Goal: Information Seeking & Learning: Learn about a topic

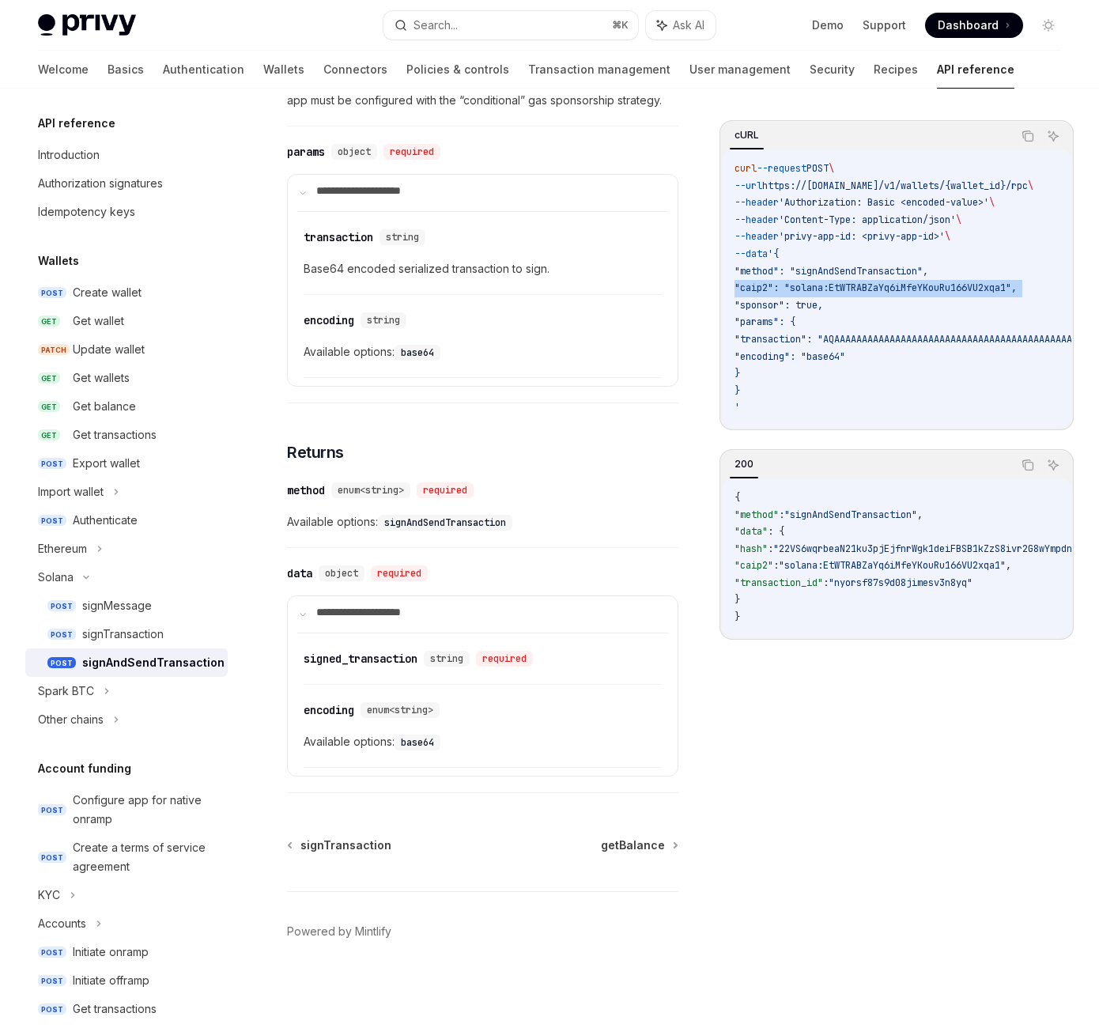
scroll to position [537, 0]
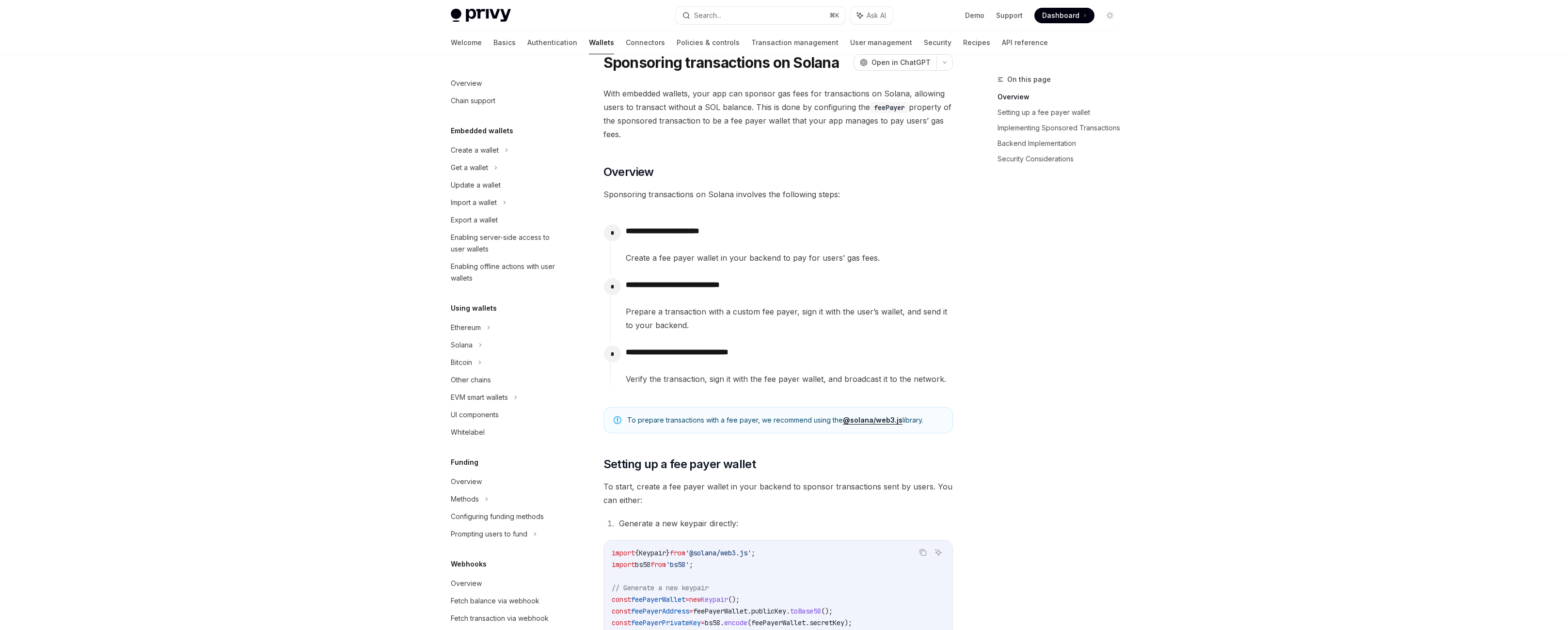
scroll to position [418, 0]
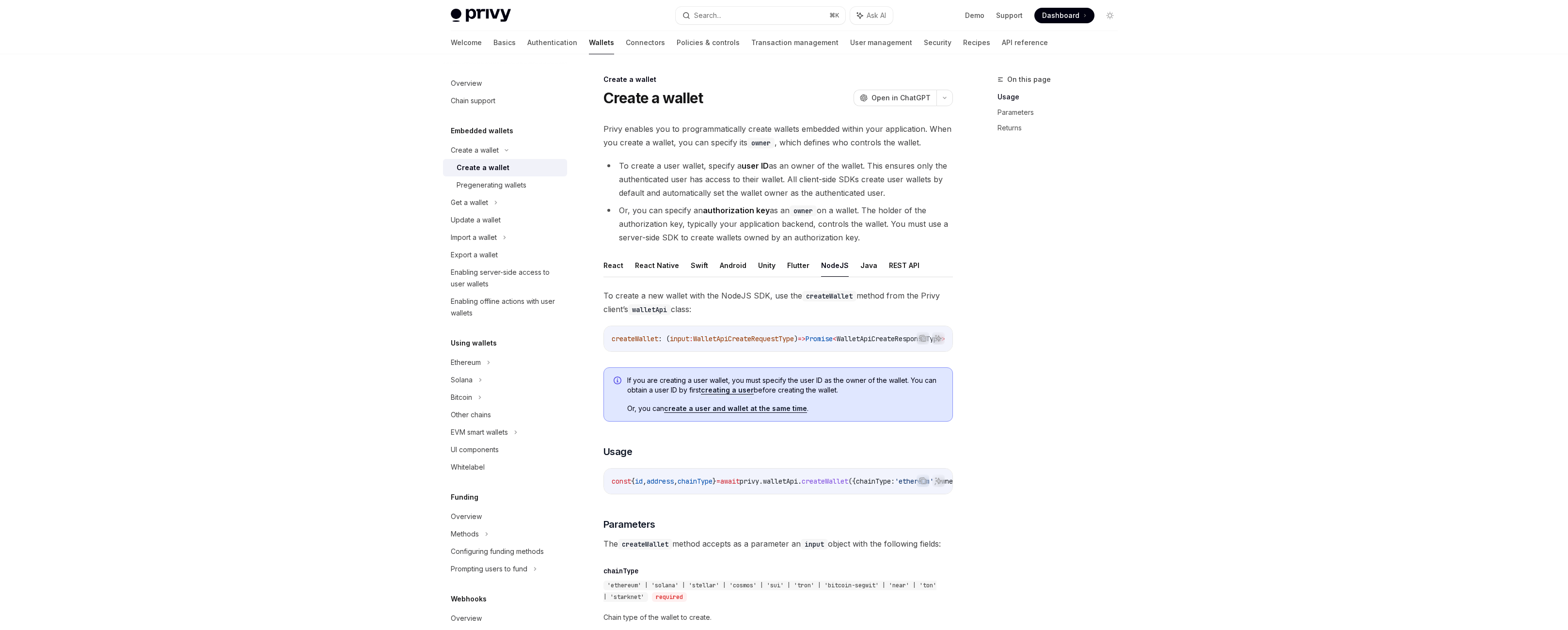
scroll to position [50, 0]
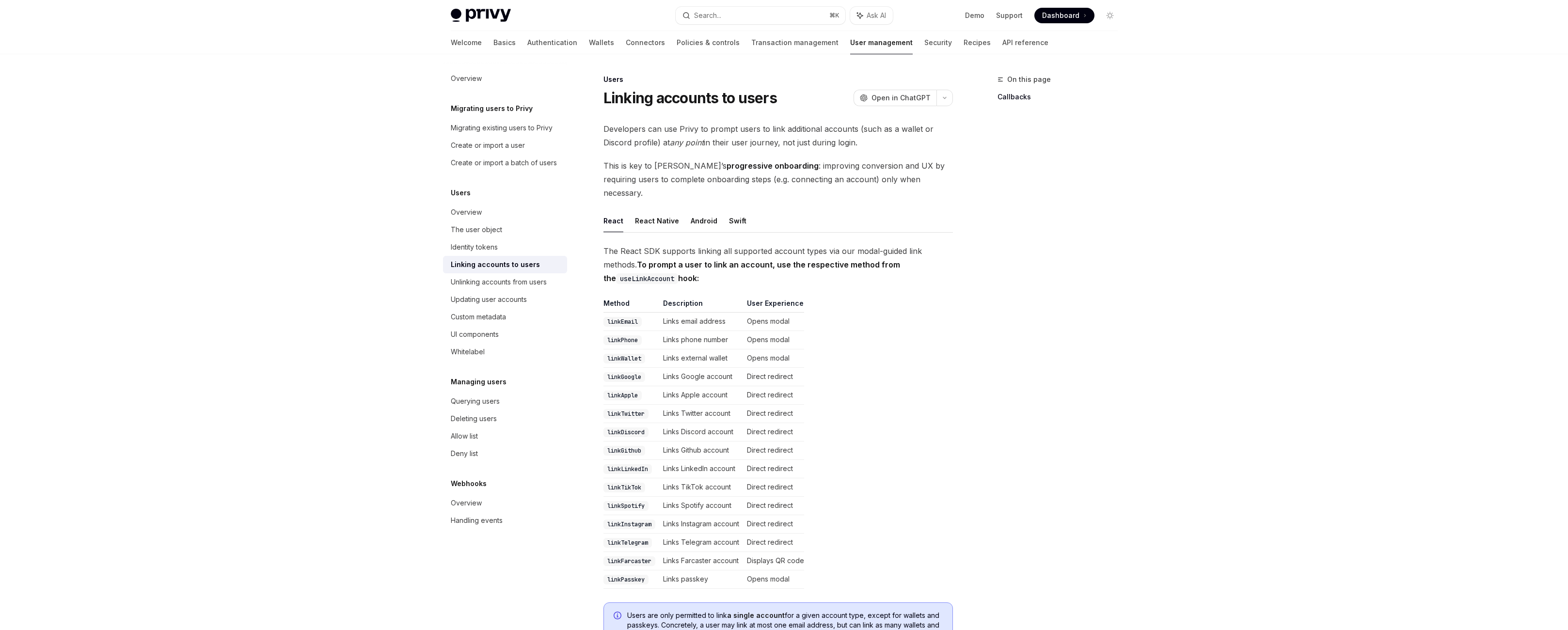
scroll to position [1001, 0]
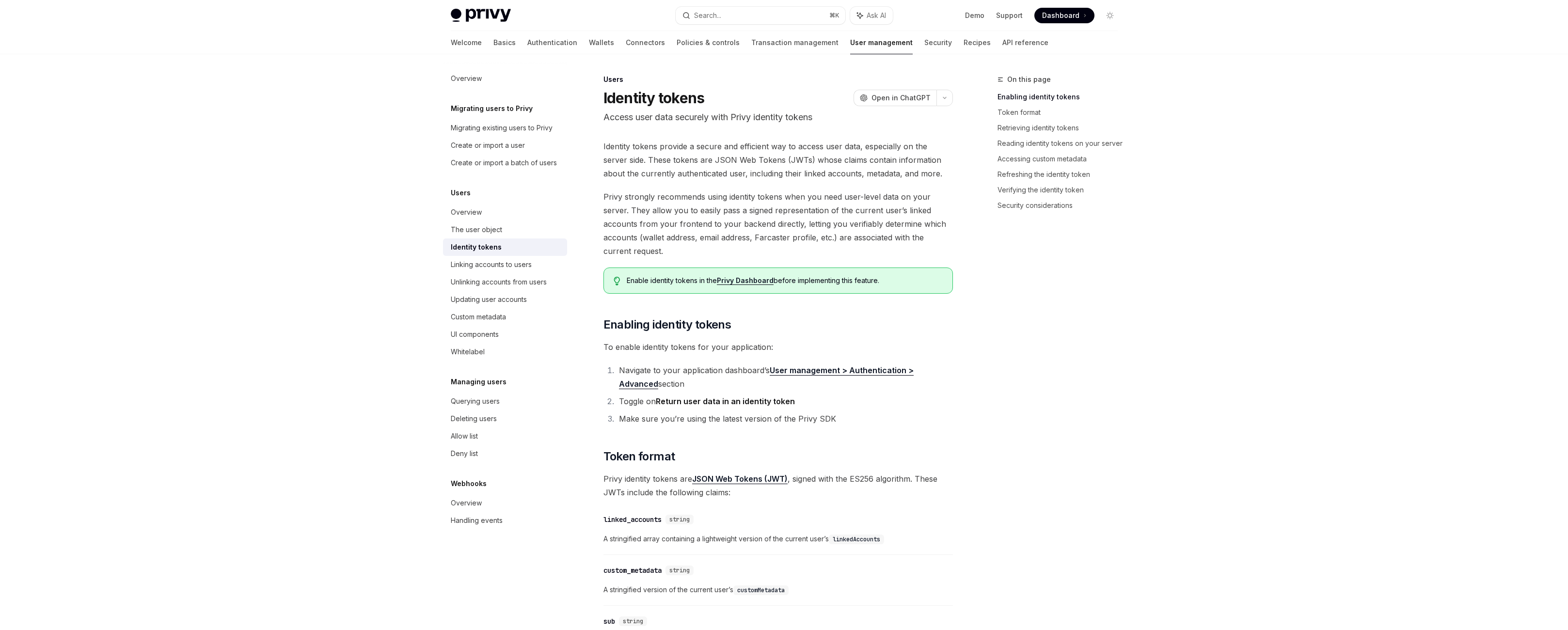
scroll to position [476, 0]
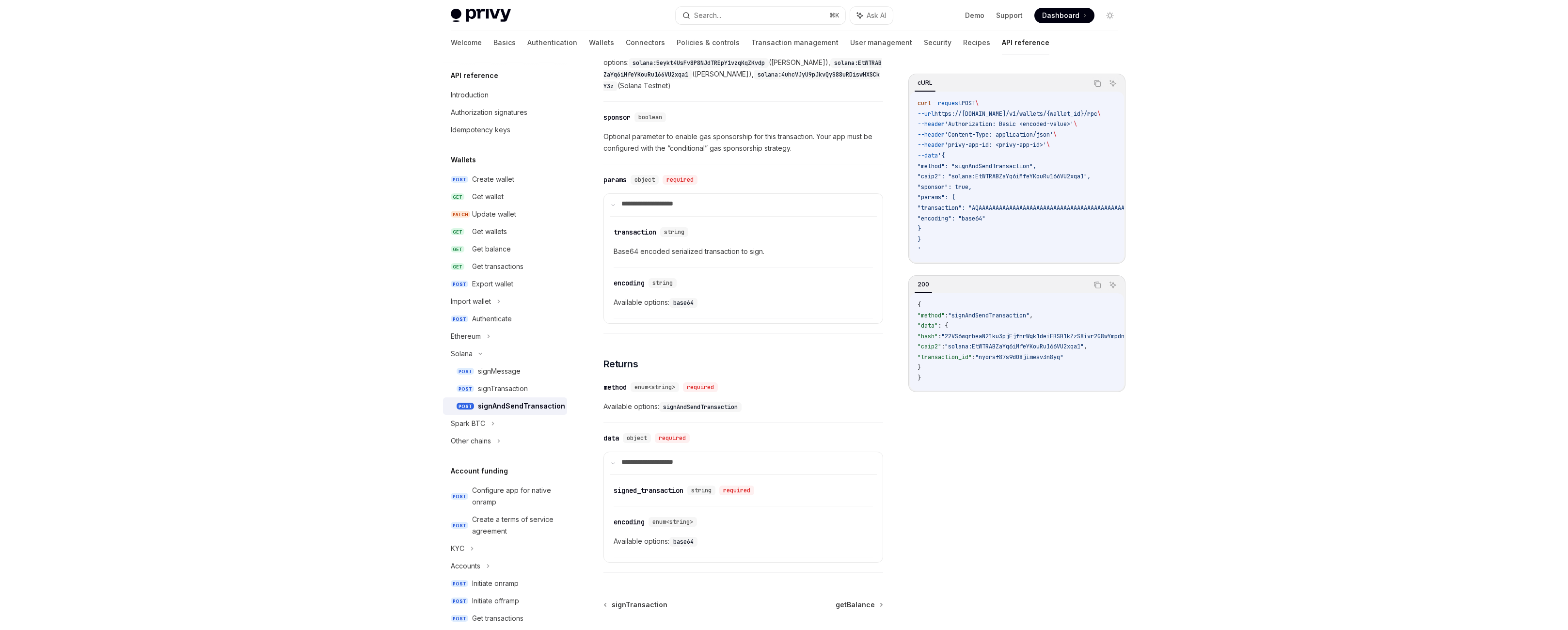
scroll to position [246, 0]
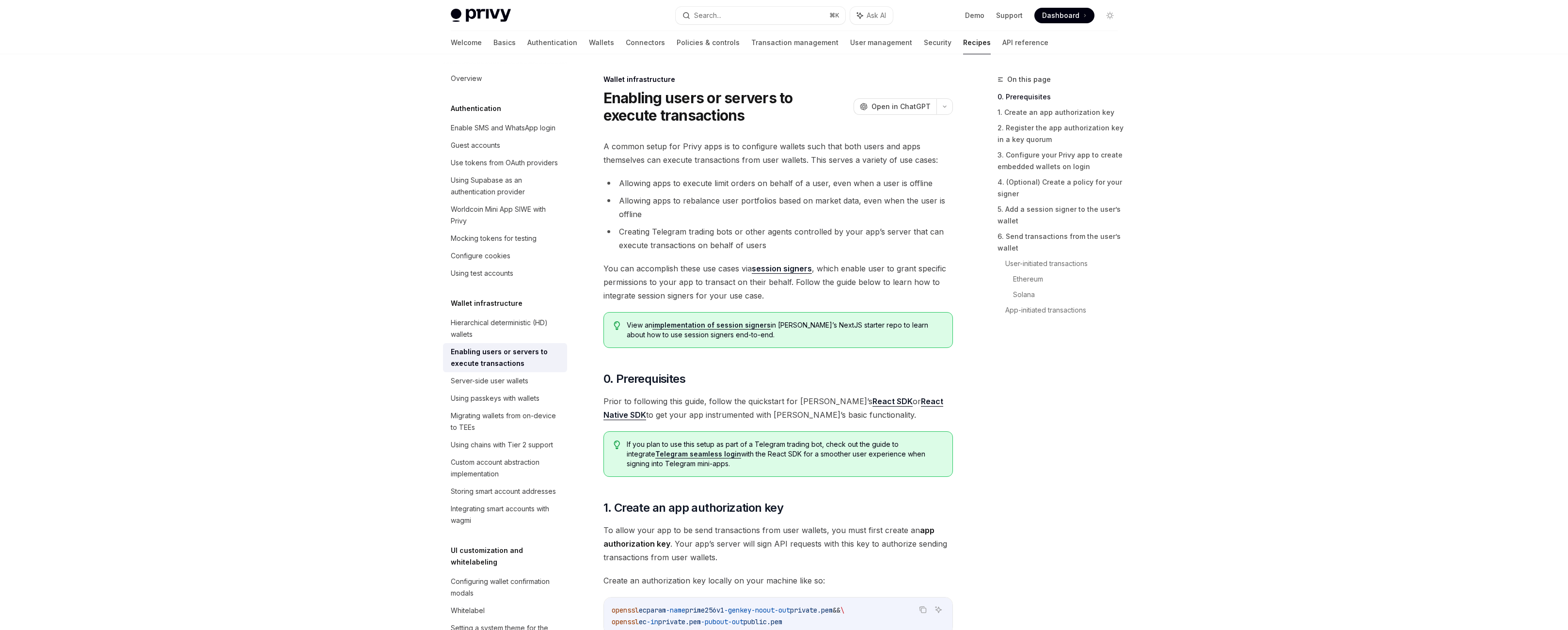
scroll to position [214, 0]
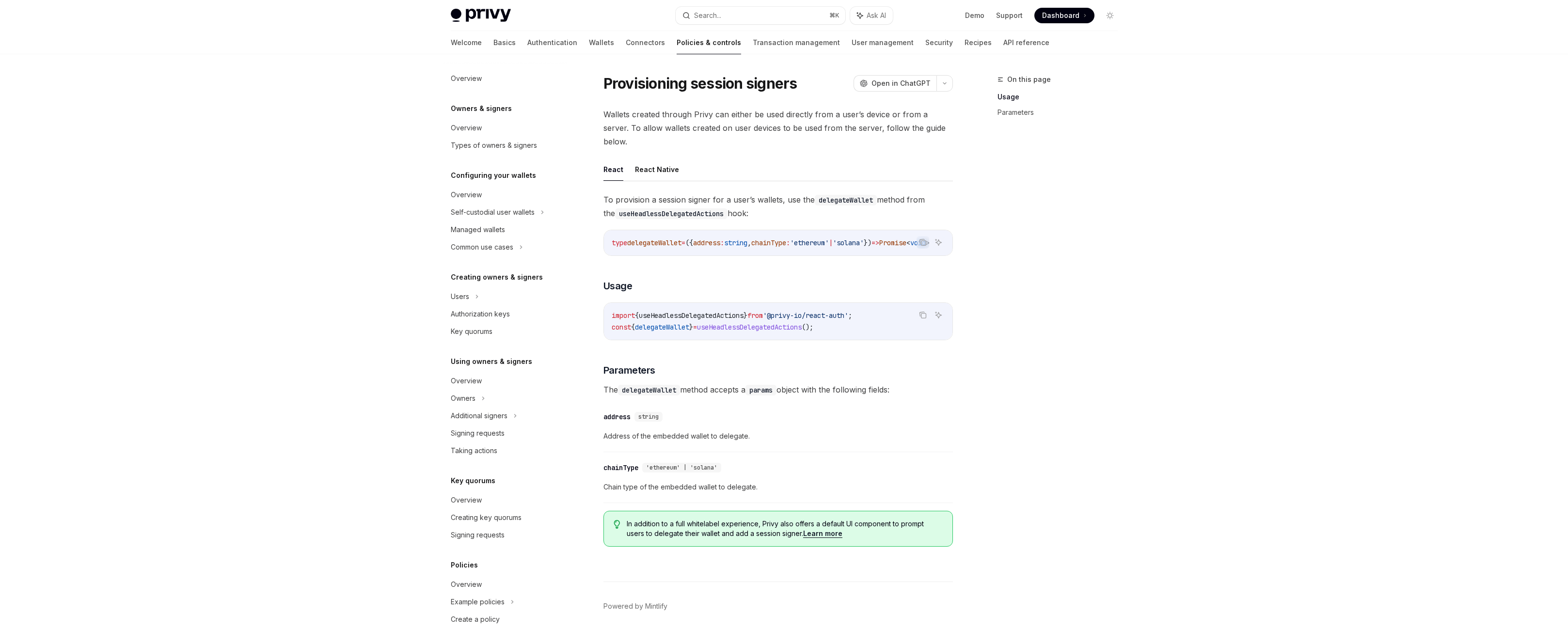
scroll to position [188, 0]
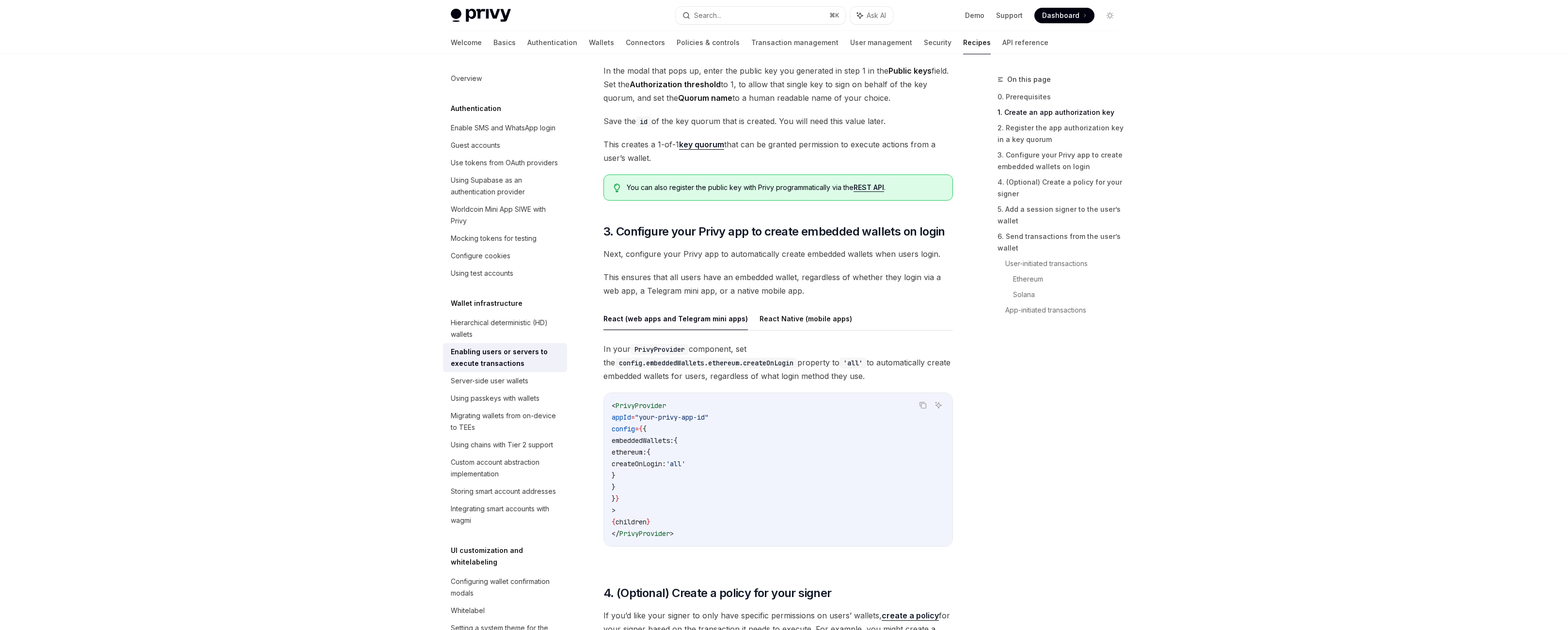
scroll to position [249, 0]
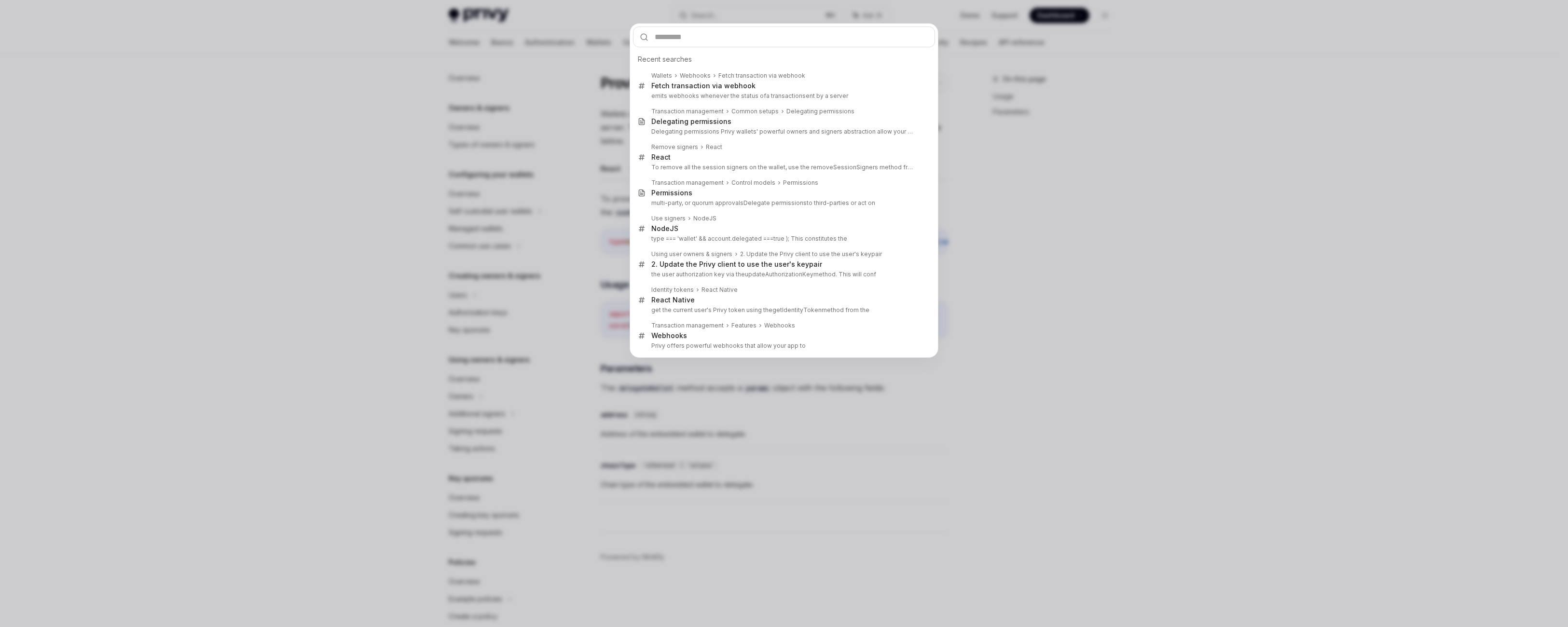
scroll to position [129, 0]
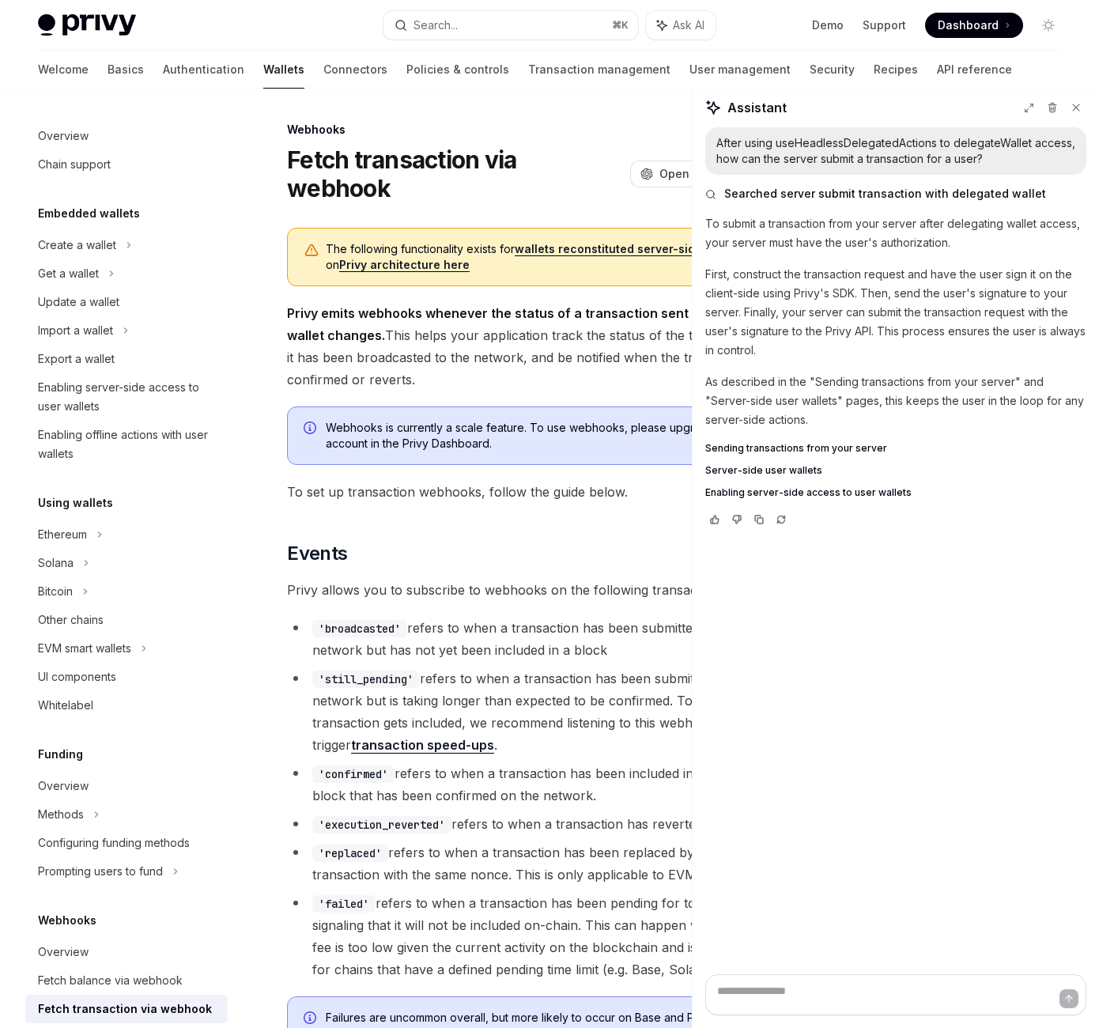
scroll to position [111, 0]
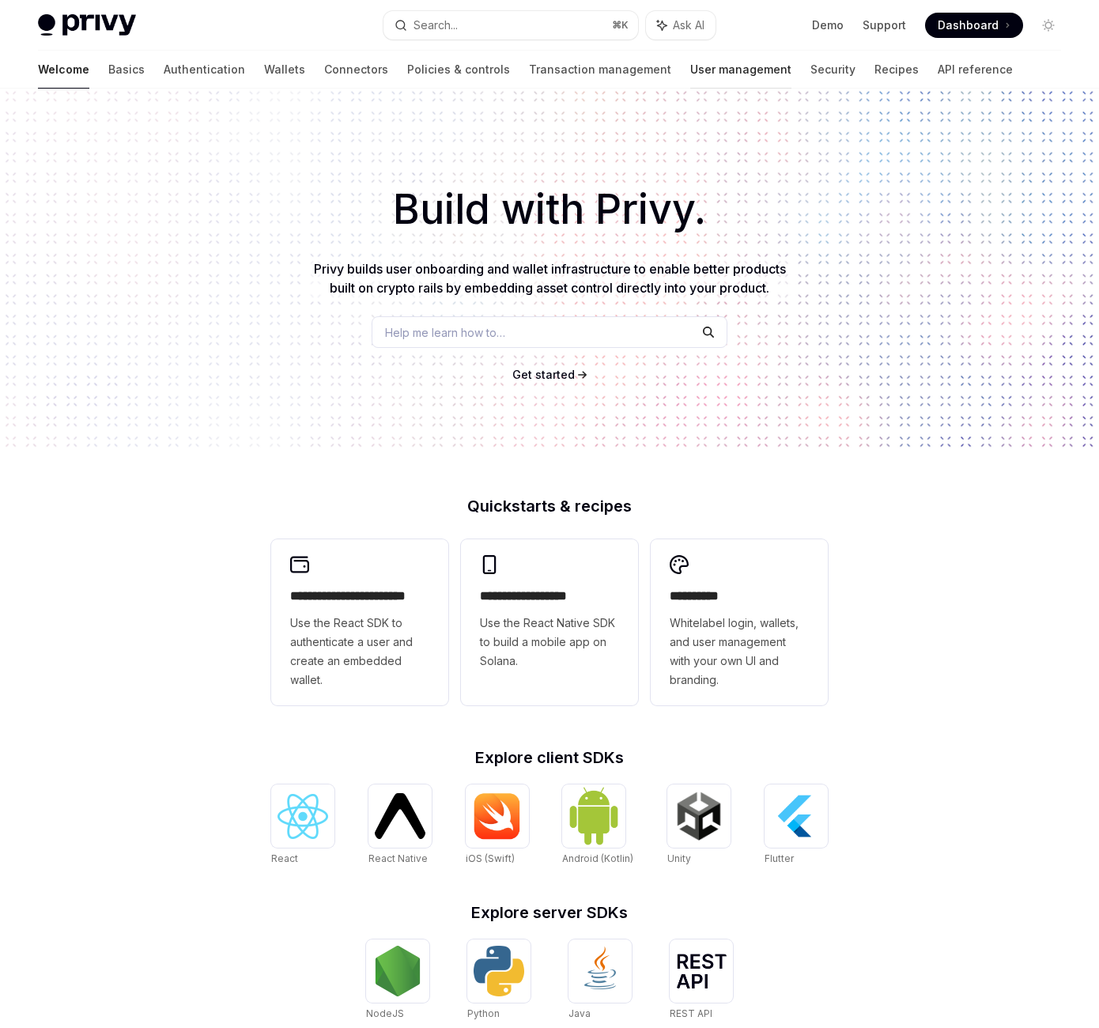
click at [727, 89] on link "User management" at bounding box center [740, 70] width 101 height 38
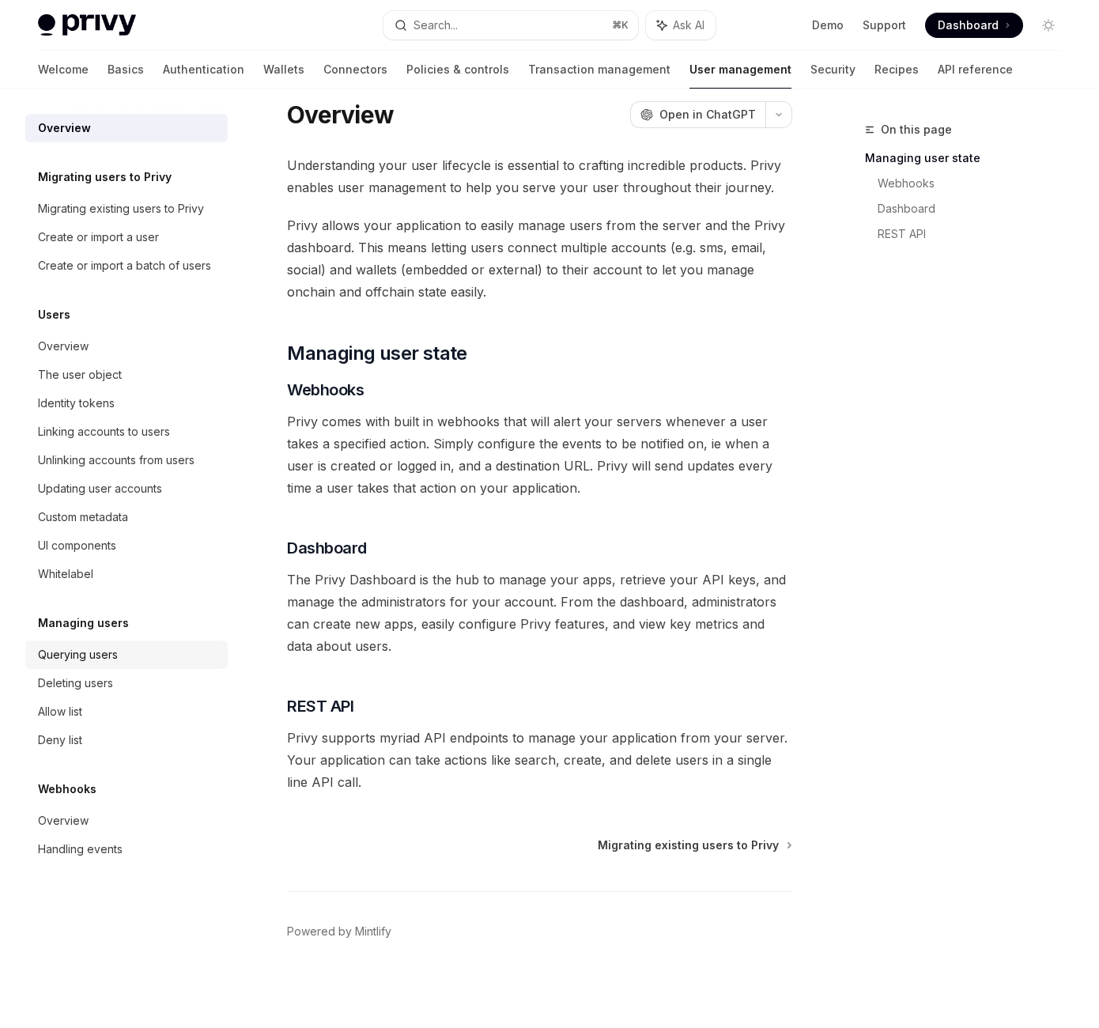
scroll to position [470, 0]
click at [166, 664] on div "Querying users" at bounding box center [128, 654] width 180 height 19
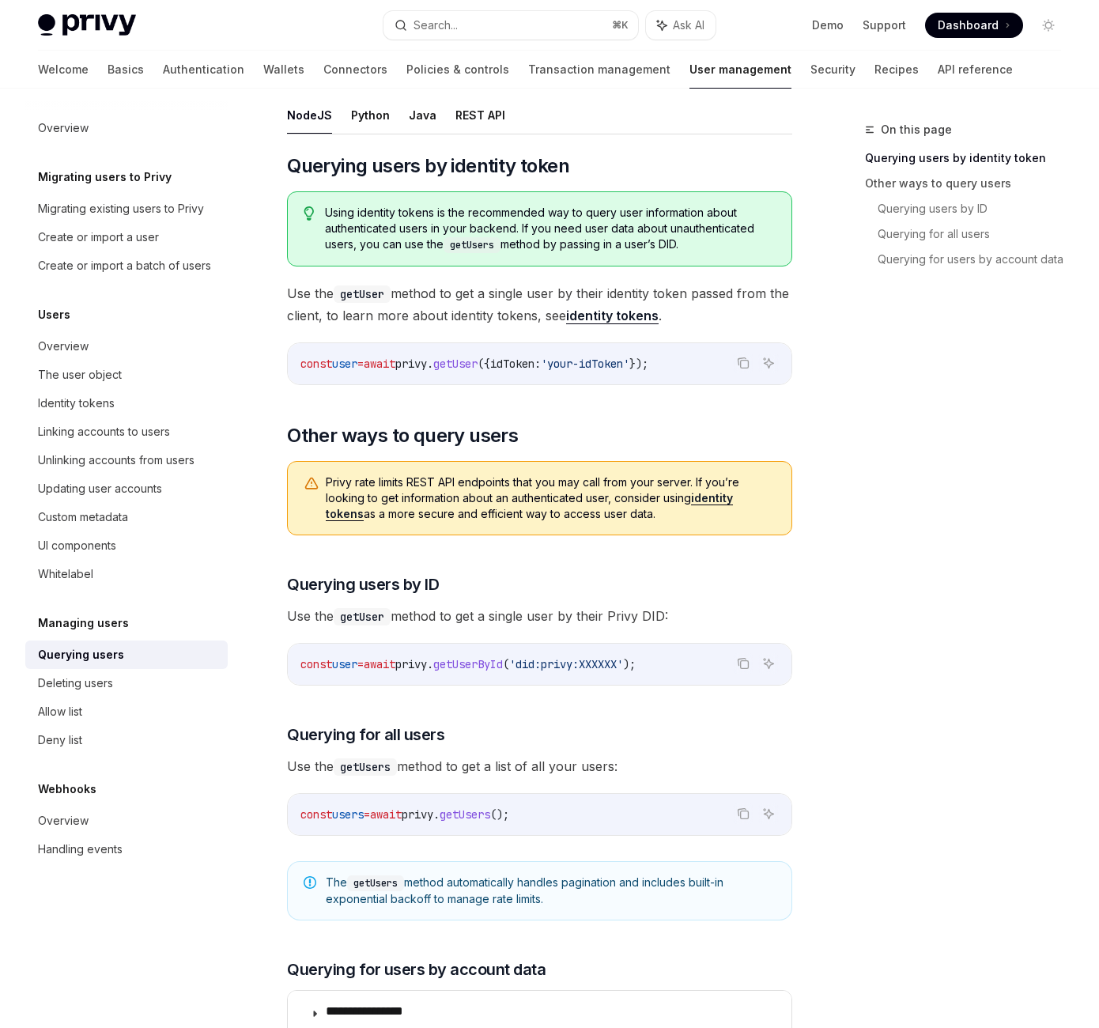
scroll to position [153, 0]
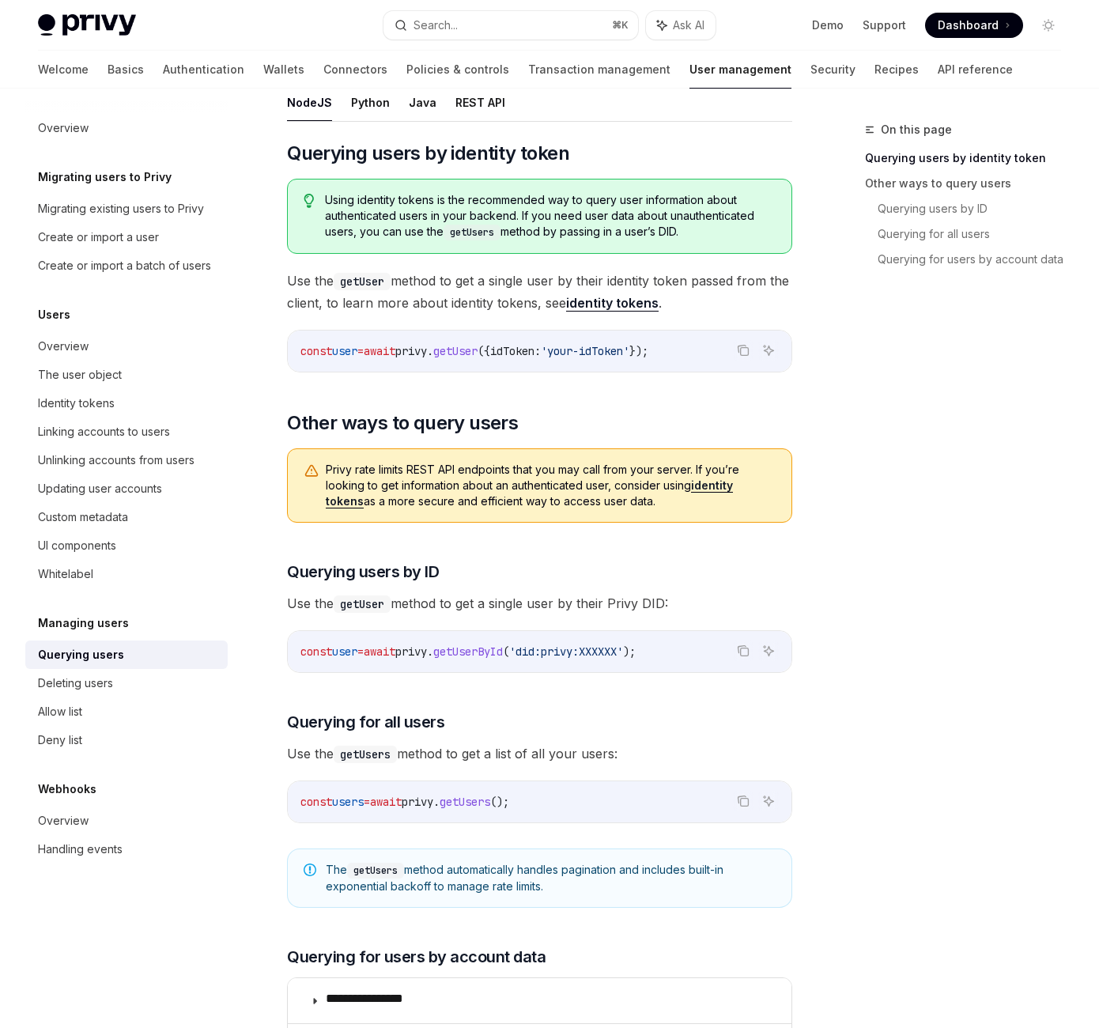
click at [501, 240] on code "getUsers" at bounding box center [472, 233] width 57 height 16
click at [543, 240] on span "Using identity tokens is the recommended way to query user information about au…" at bounding box center [550, 216] width 451 height 48
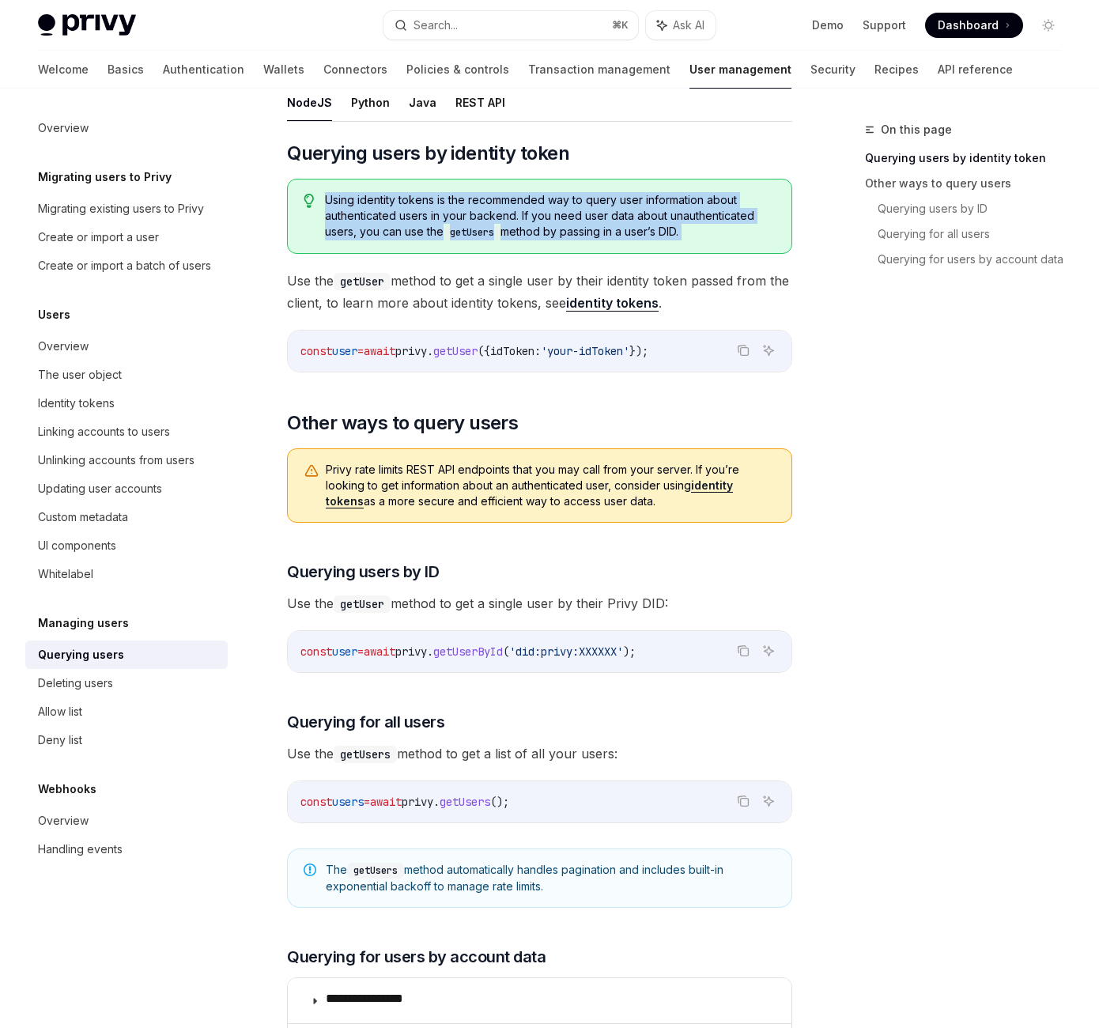
click at [543, 240] on span "Using identity tokens is the recommended way to query user information about au…" at bounding box center [550, 216] width 451 height 48
click at [511, 485] on div "​ Querying users by identity token Using identity tokens is the recommended way…" at bounding box center [539, 816] width 505 height 1351
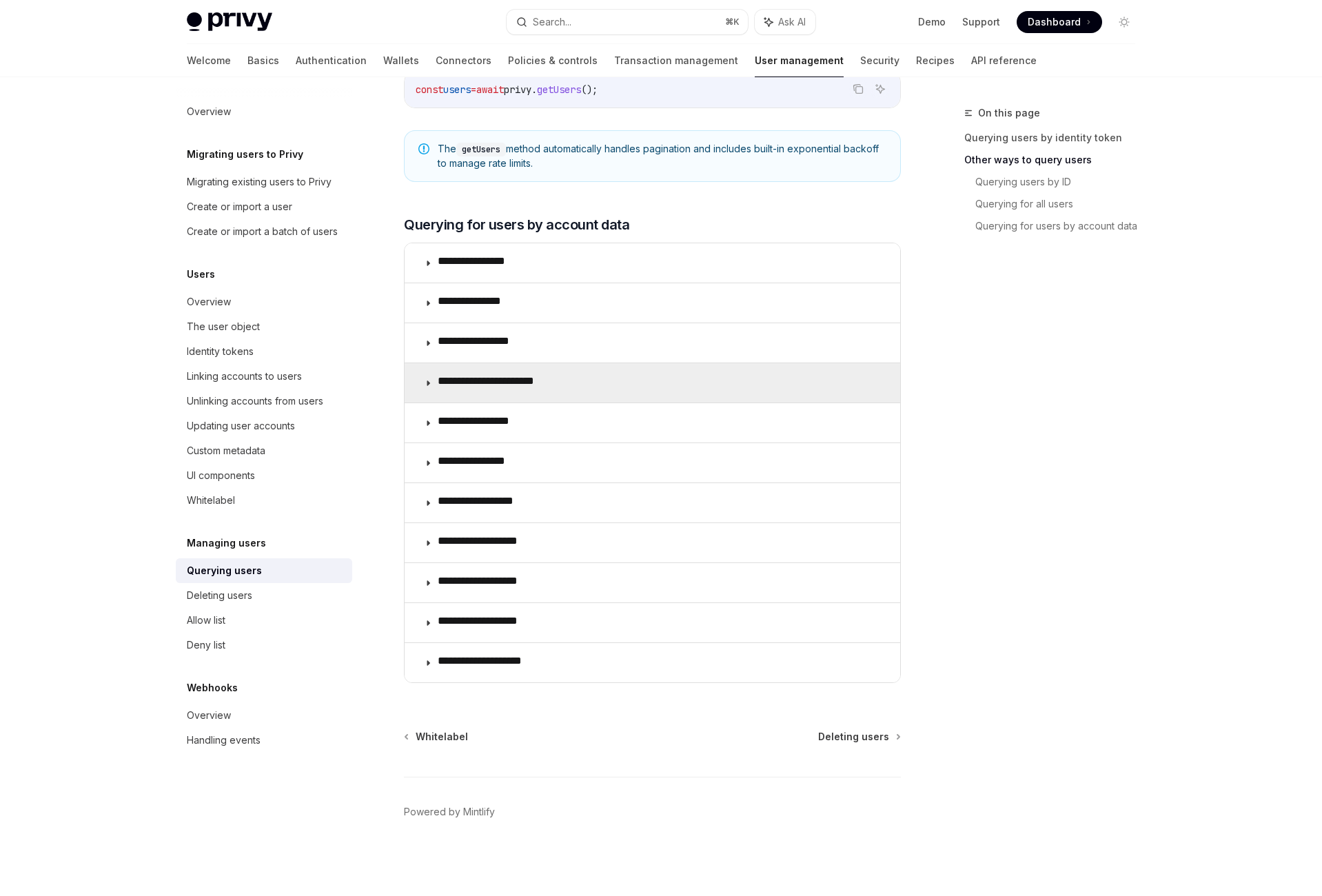
scroll to position [826, 0]
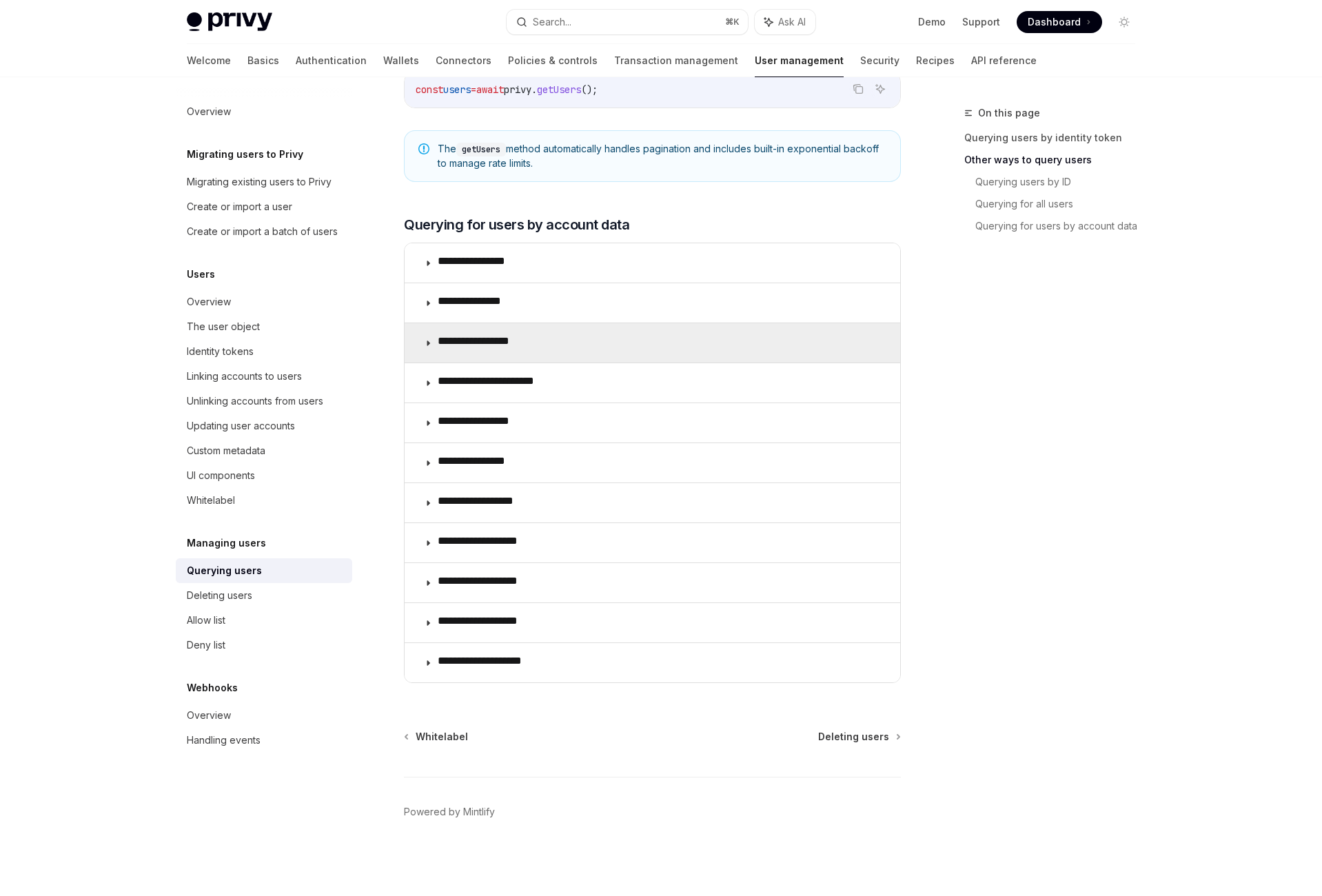
click at [537, 363] on summary "**********" at bounding box center [652, 343] width 496 height 39
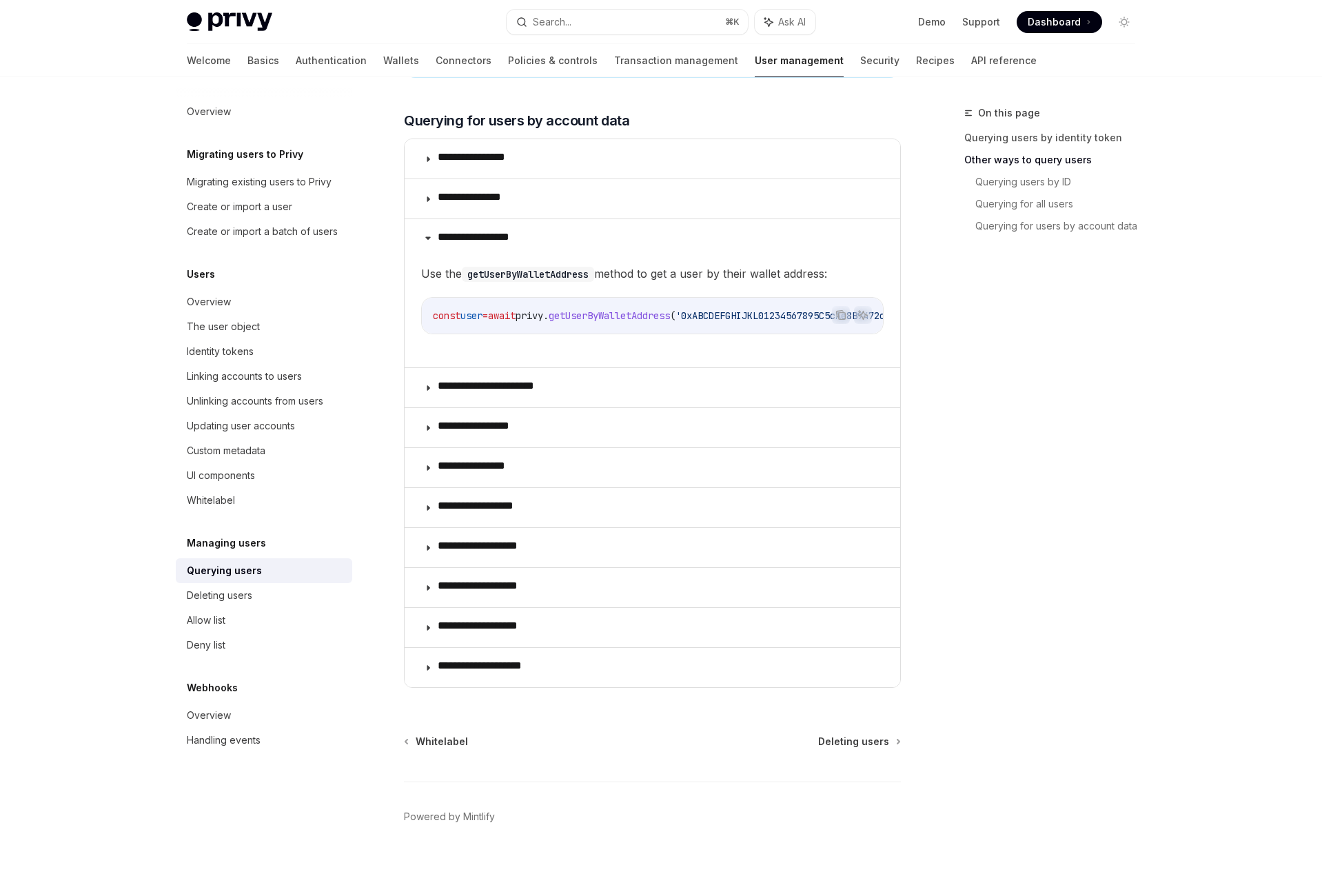
click at [670, 322] on span "getUserByWalletAddress" at bounding box center [608, 316] width 121 height 12
click at [805, 322] on span "'0xABCDEFGHIJKL01234567895C5cAe8B9472c14328'" at bounding box center [797, 316] width 242 height 12
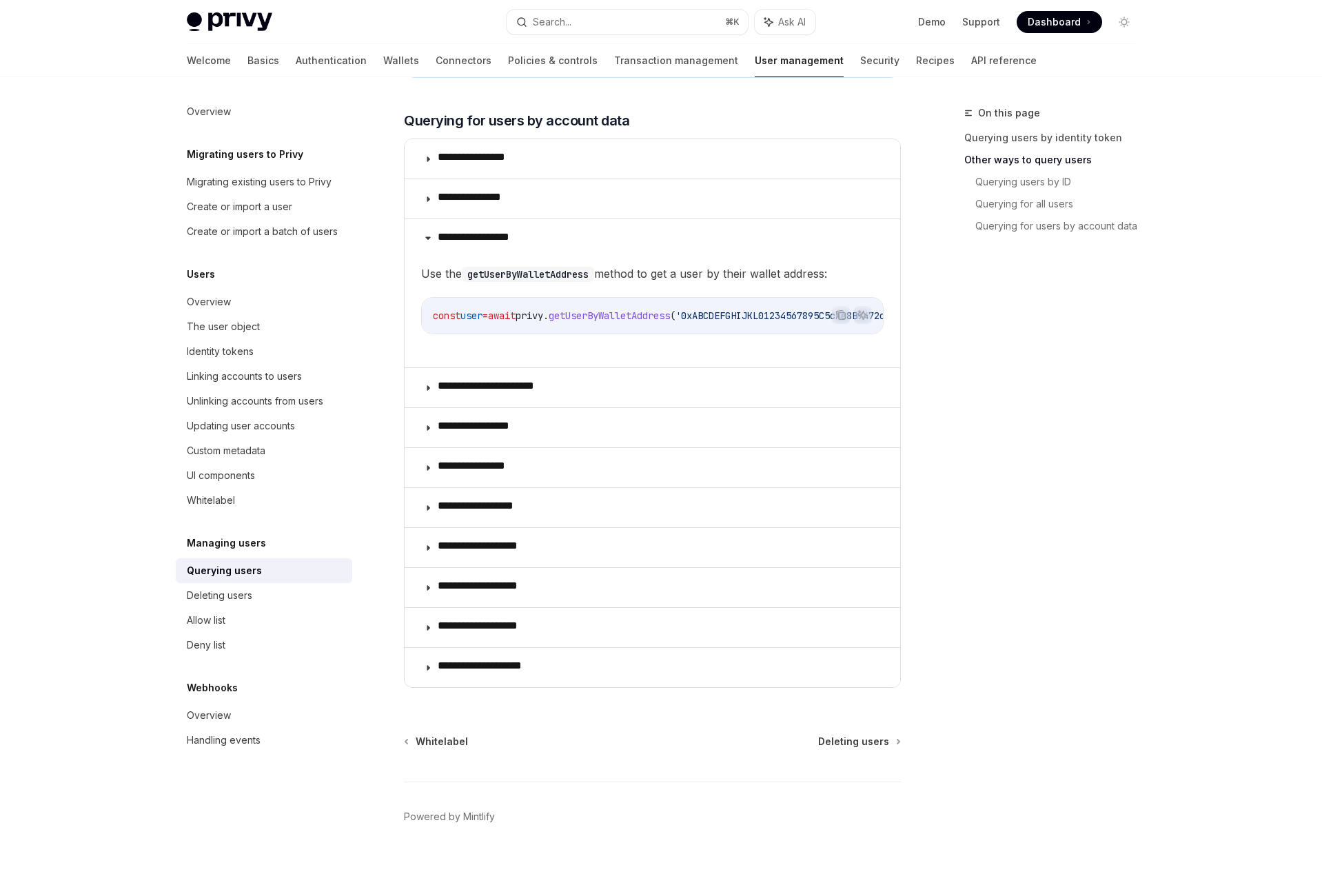
click at [670, 322] on span "getUserByWalletAddress" at bounding box center [608, 316] width 121 height 12
click at [748, 322] on span "'0xABCDEFGHIJKL01234567895C5cAe8B9472c14328'" at bounding box center [797, 316] width 242 height 12
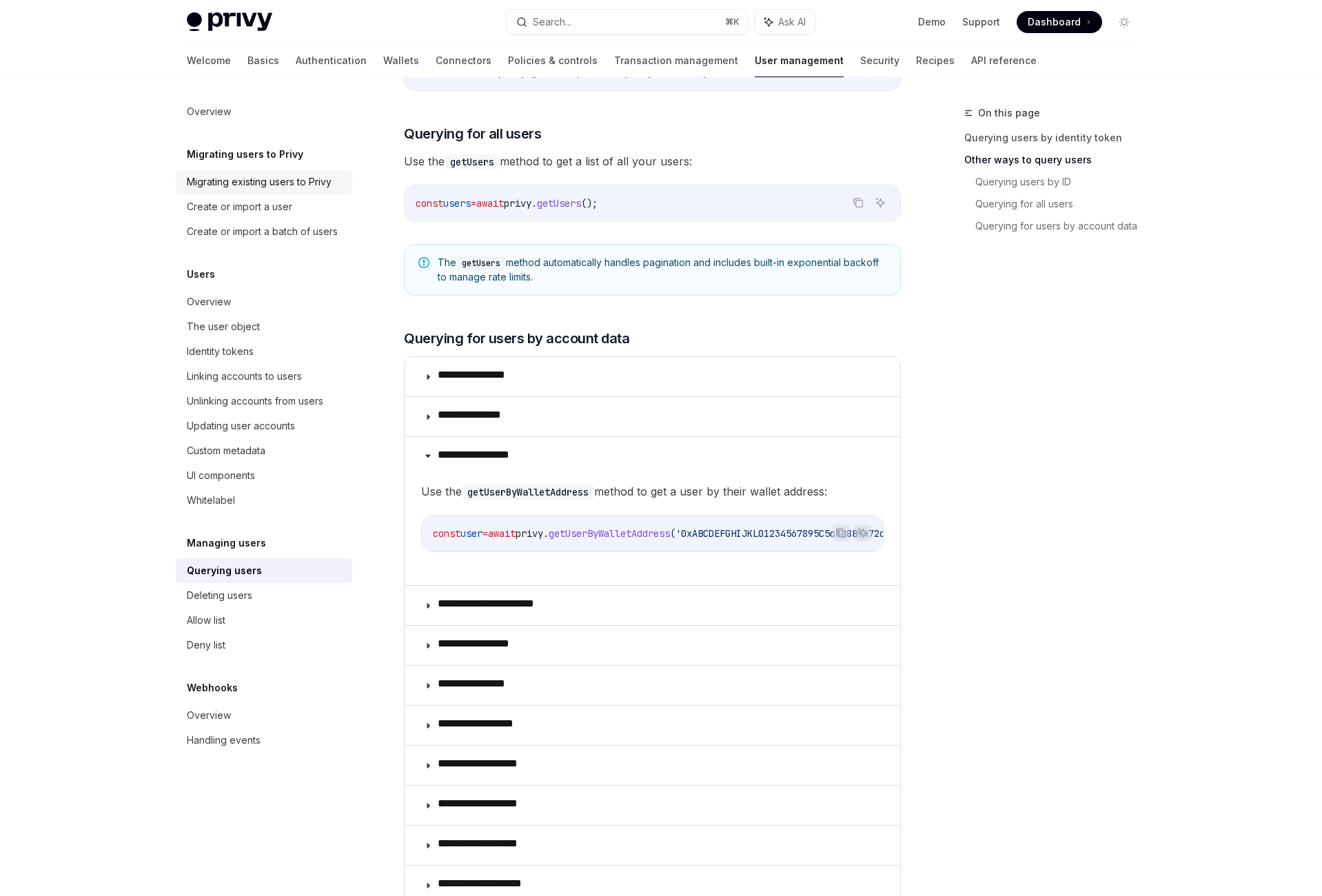
scroll to position [209, 0]
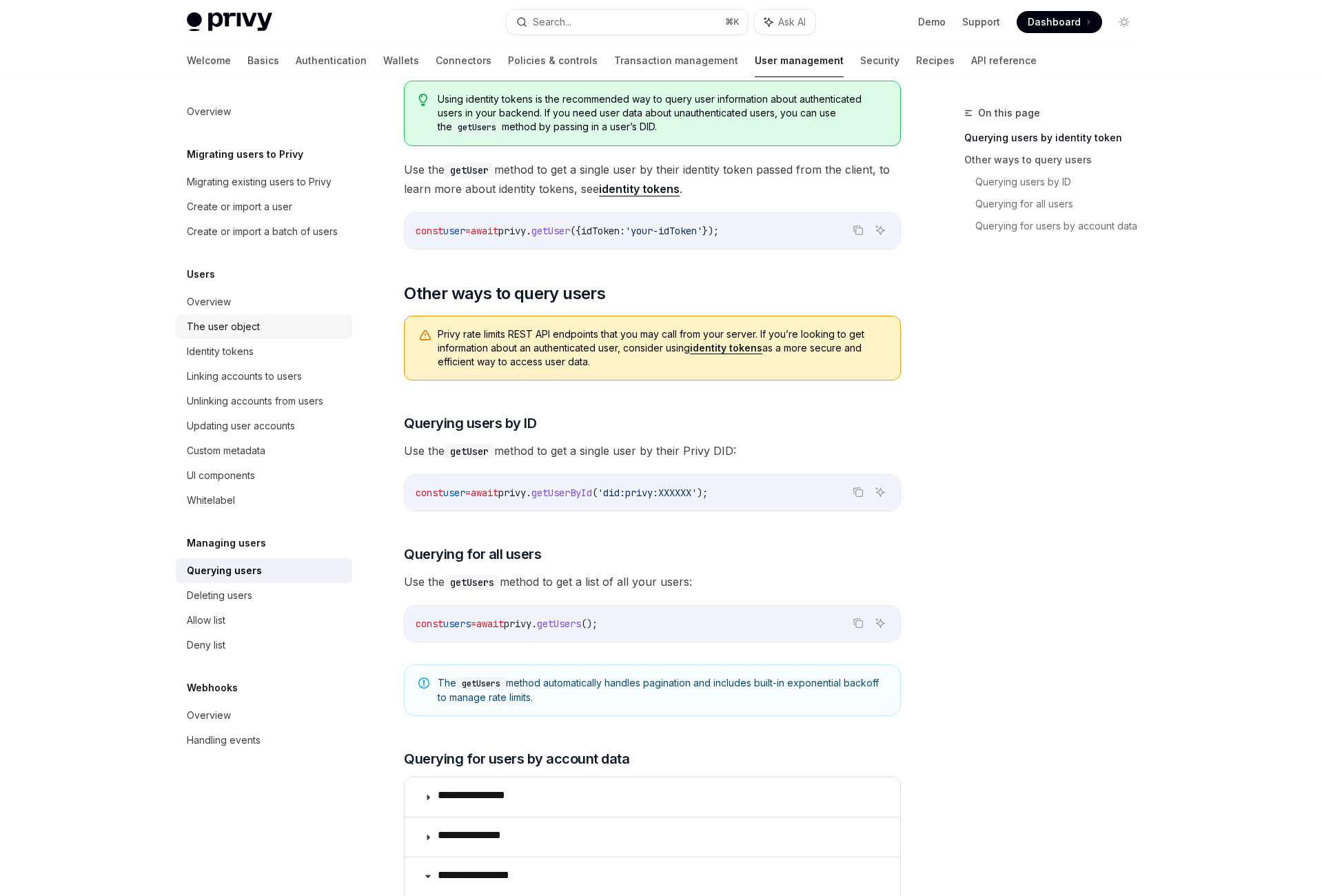
click at [186, 335] on div "The user object" at bounding box center [265, 326] width 157 height 17
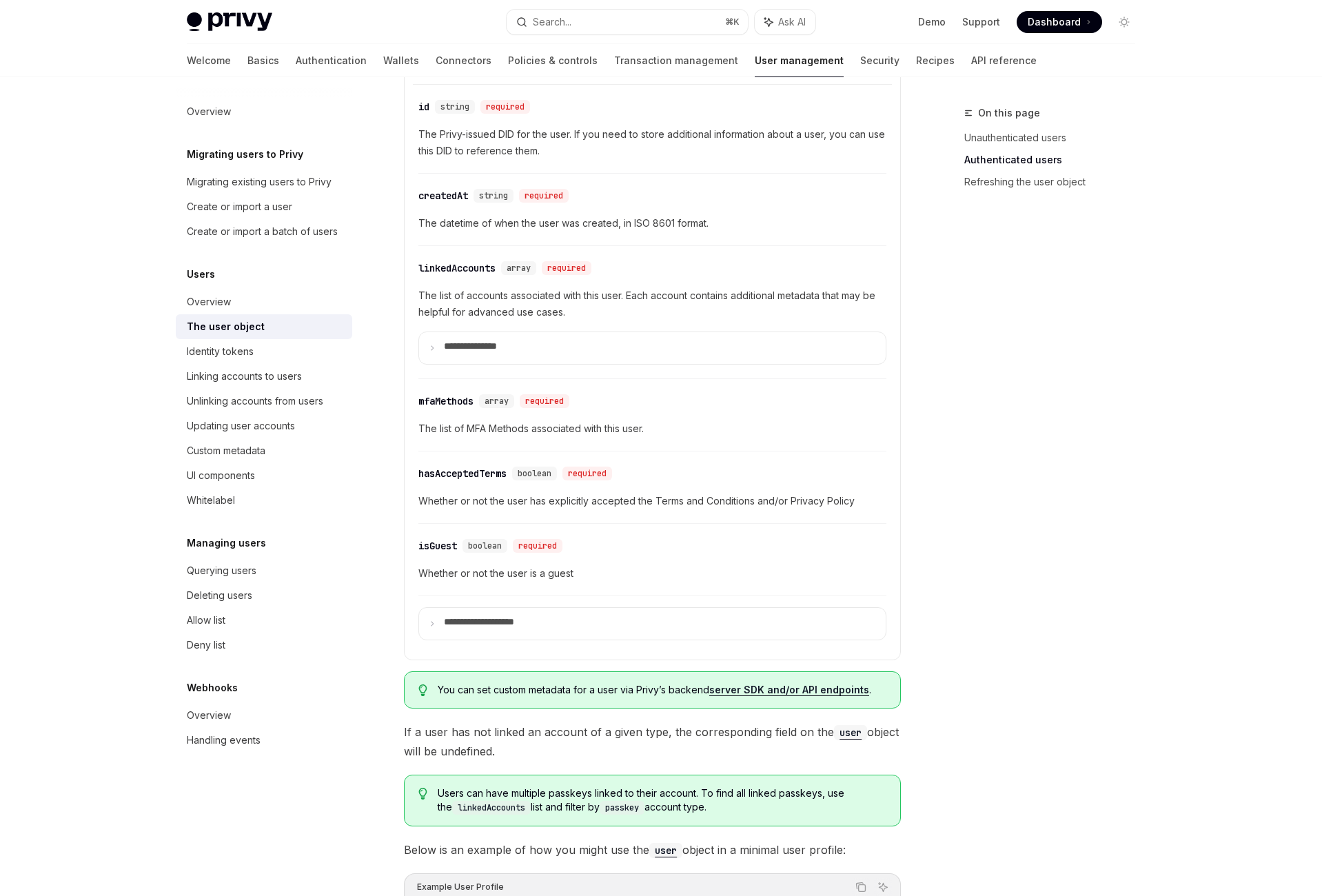
scroll to position [539, 0]
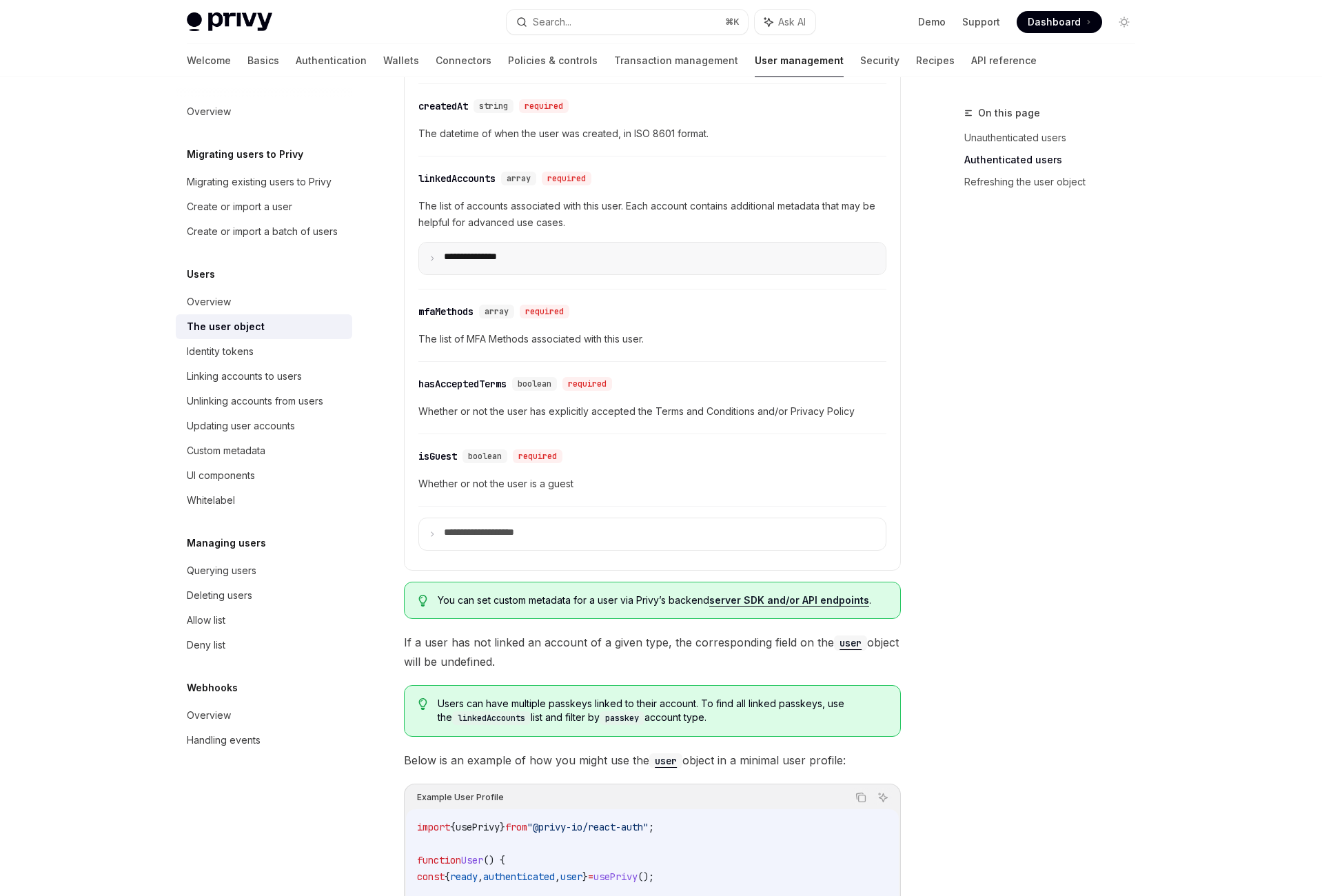
click at [600, 275] on summary "**********" at bounding box center [652, 258] width 466 height 31
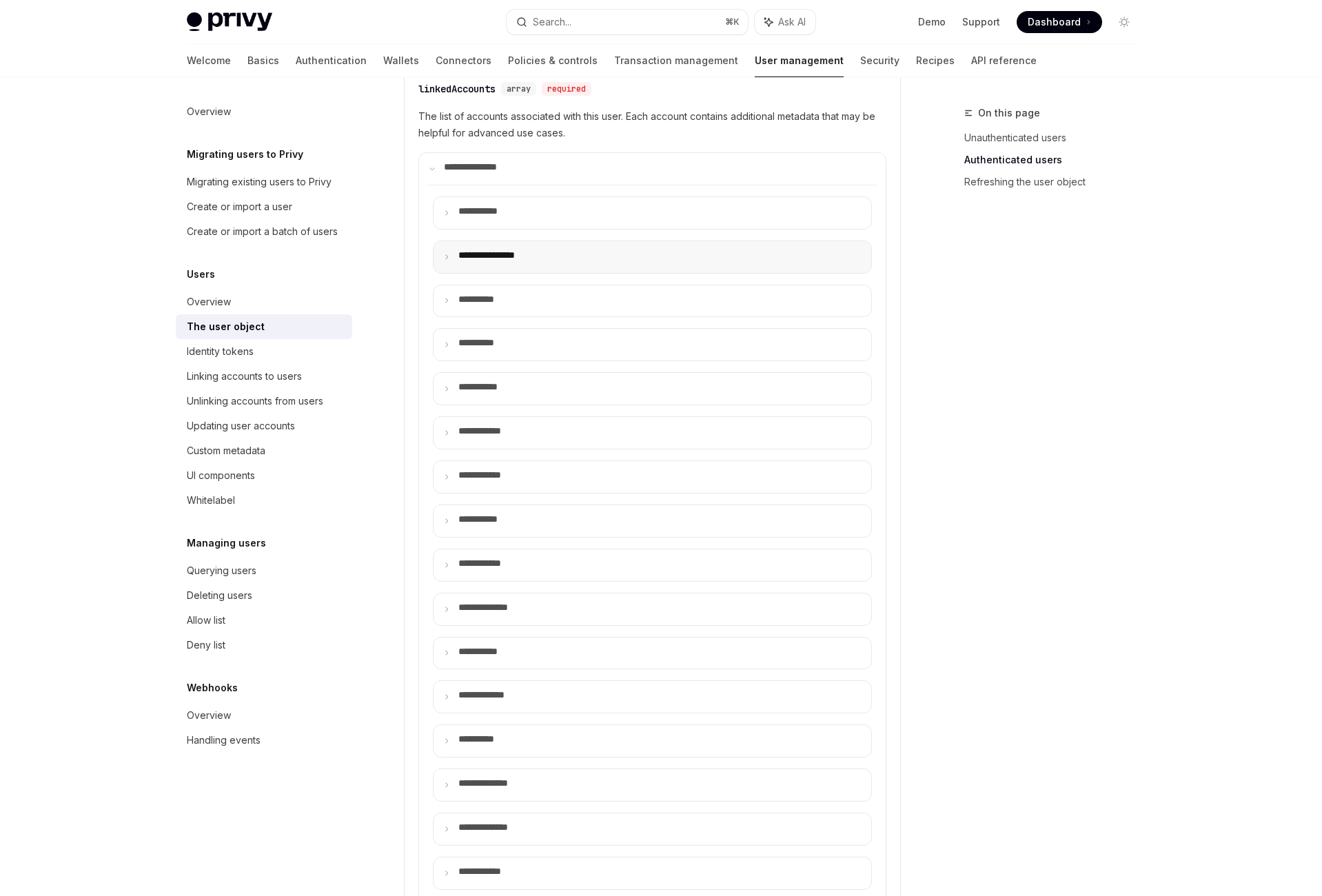
scroll to position [637, 0]
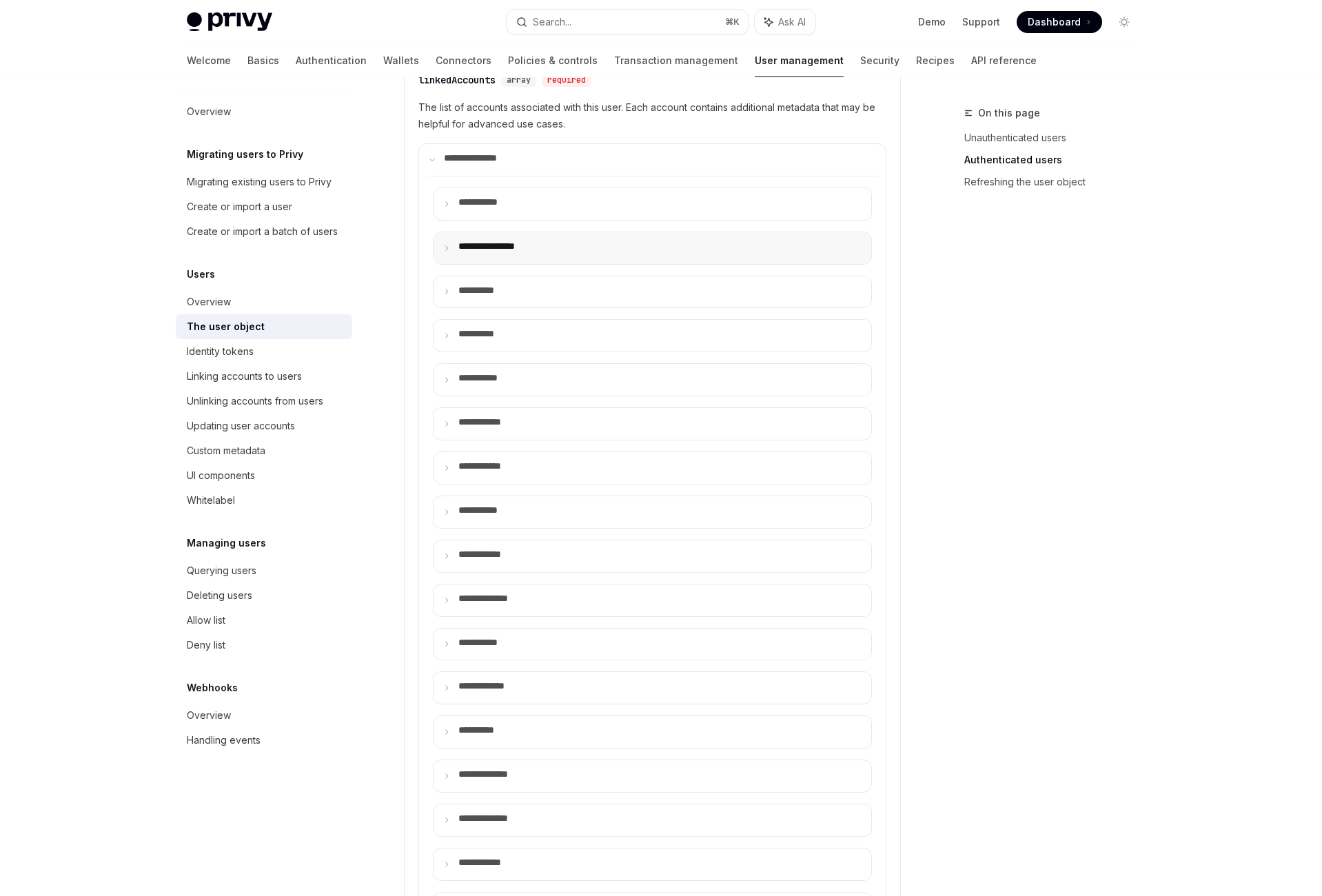
click at [566, 264] on summary "**********" at bounding box center [652, 248] width 437 height 31
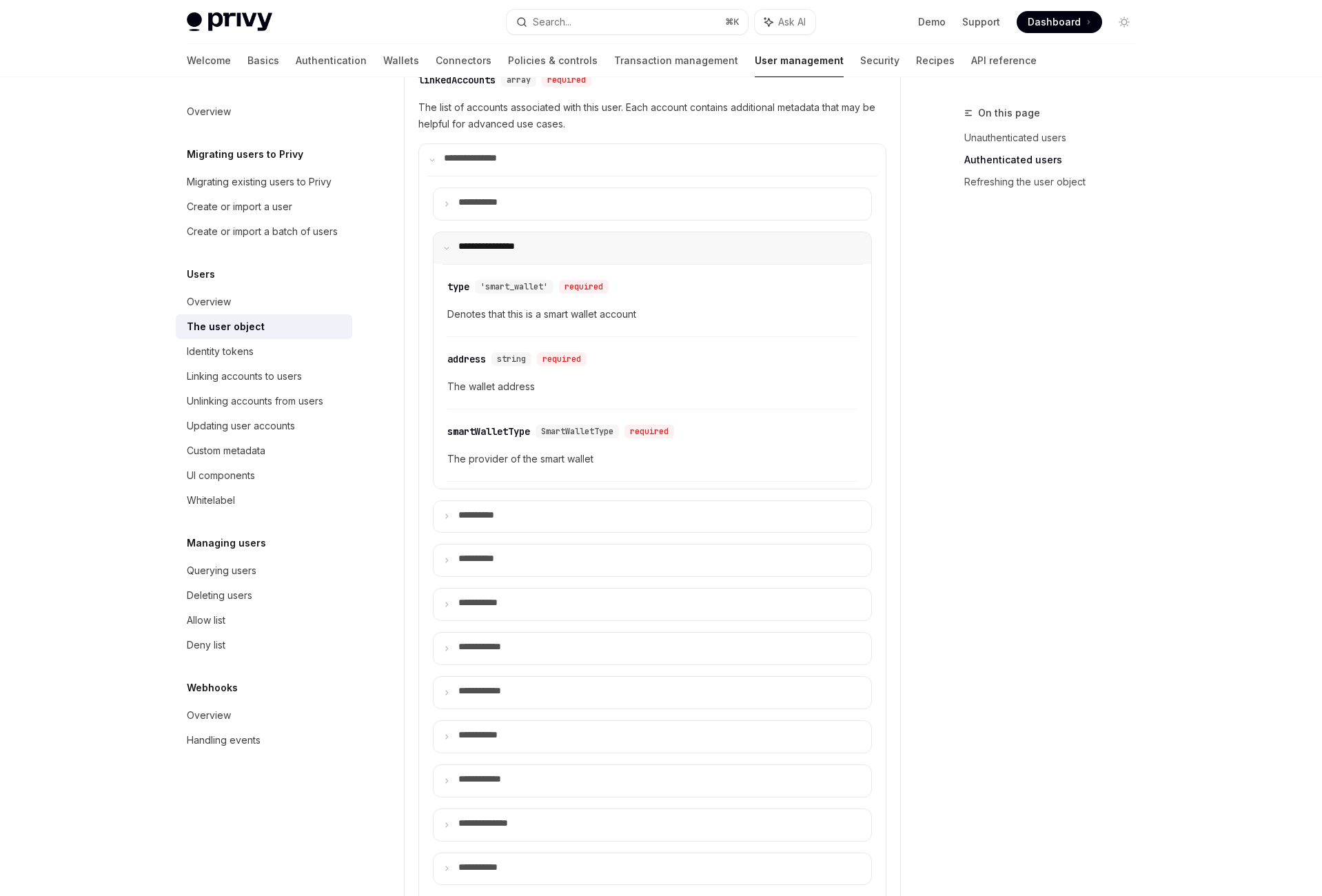
click at [566, 264] on summary "**********" at bounding box center [652, 248] width 437 height 31
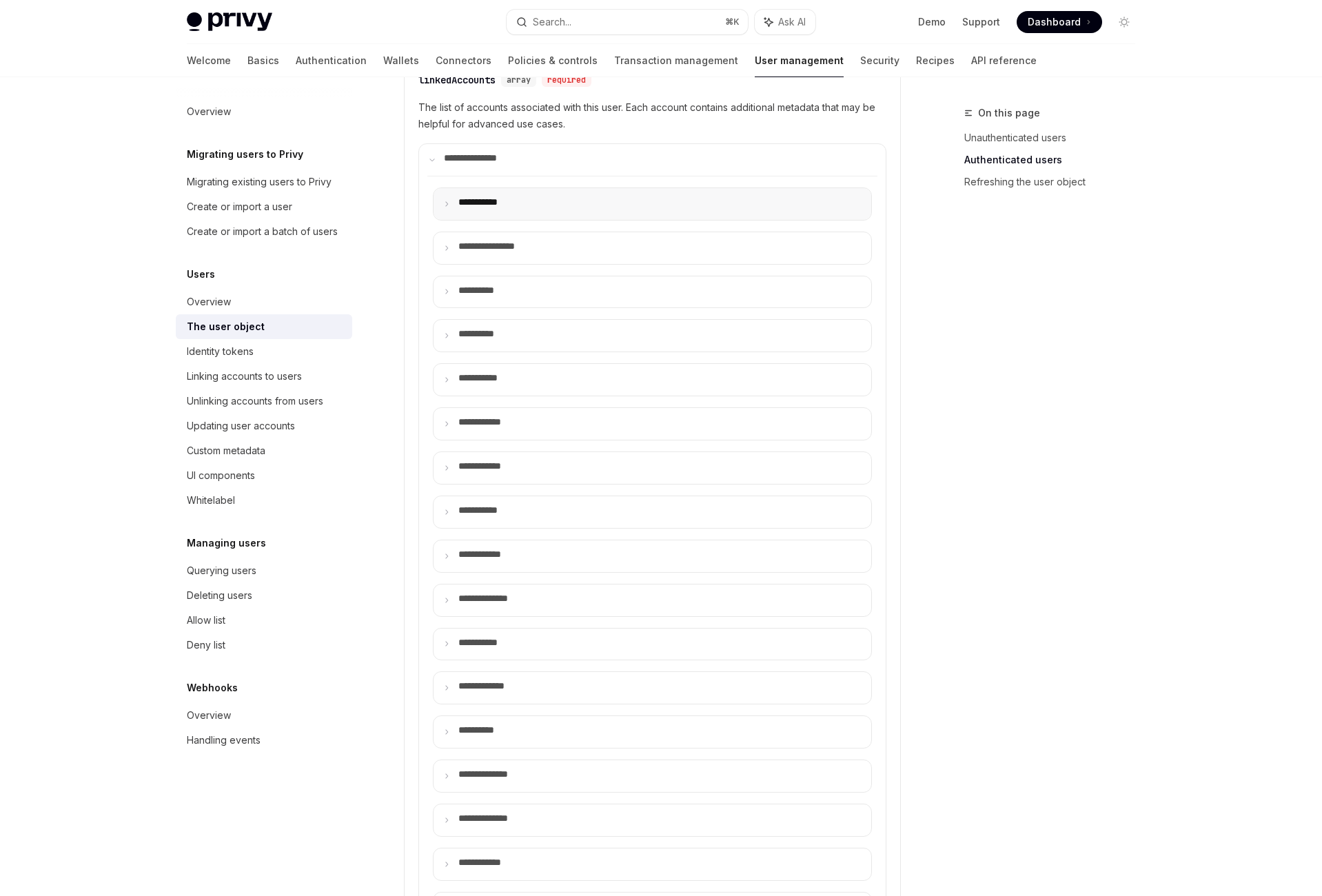
click at [571, 220] on summary "**** ******" at bounding box center [652, 204] width 437 height 31
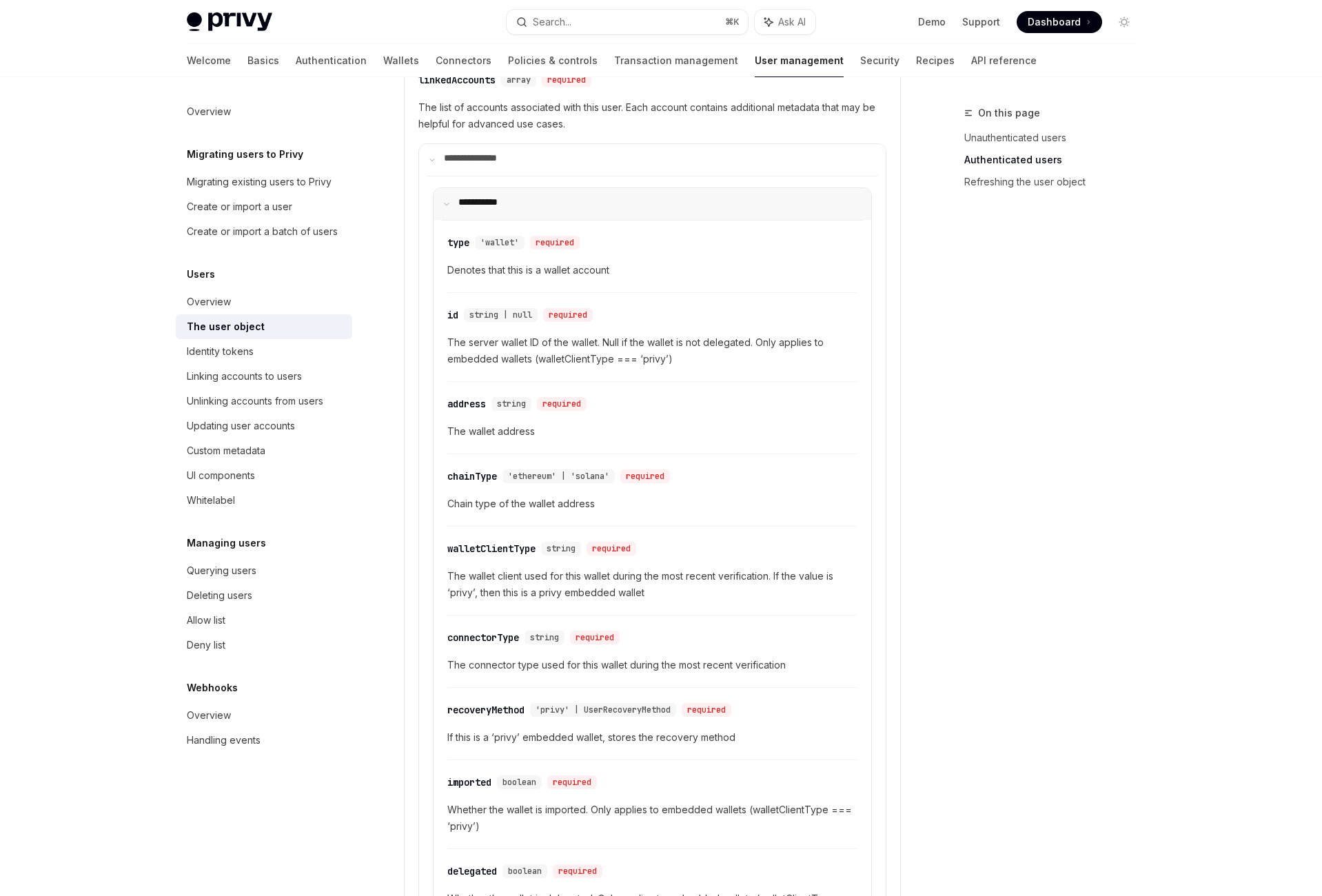
click at [571, 220] on summary "**** ******" at bounding box center [652, 204] width 437 height 31
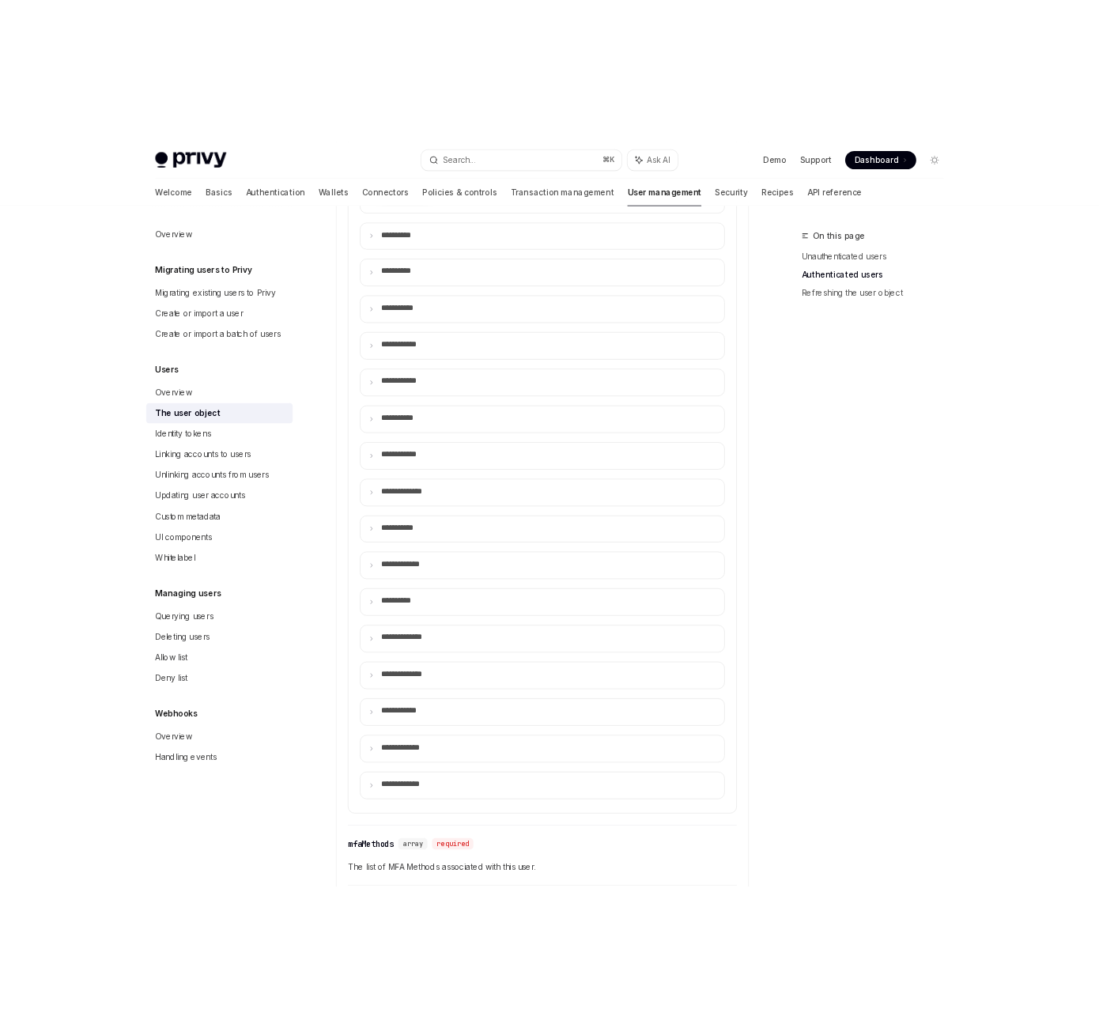
scroll to position [904, 0]
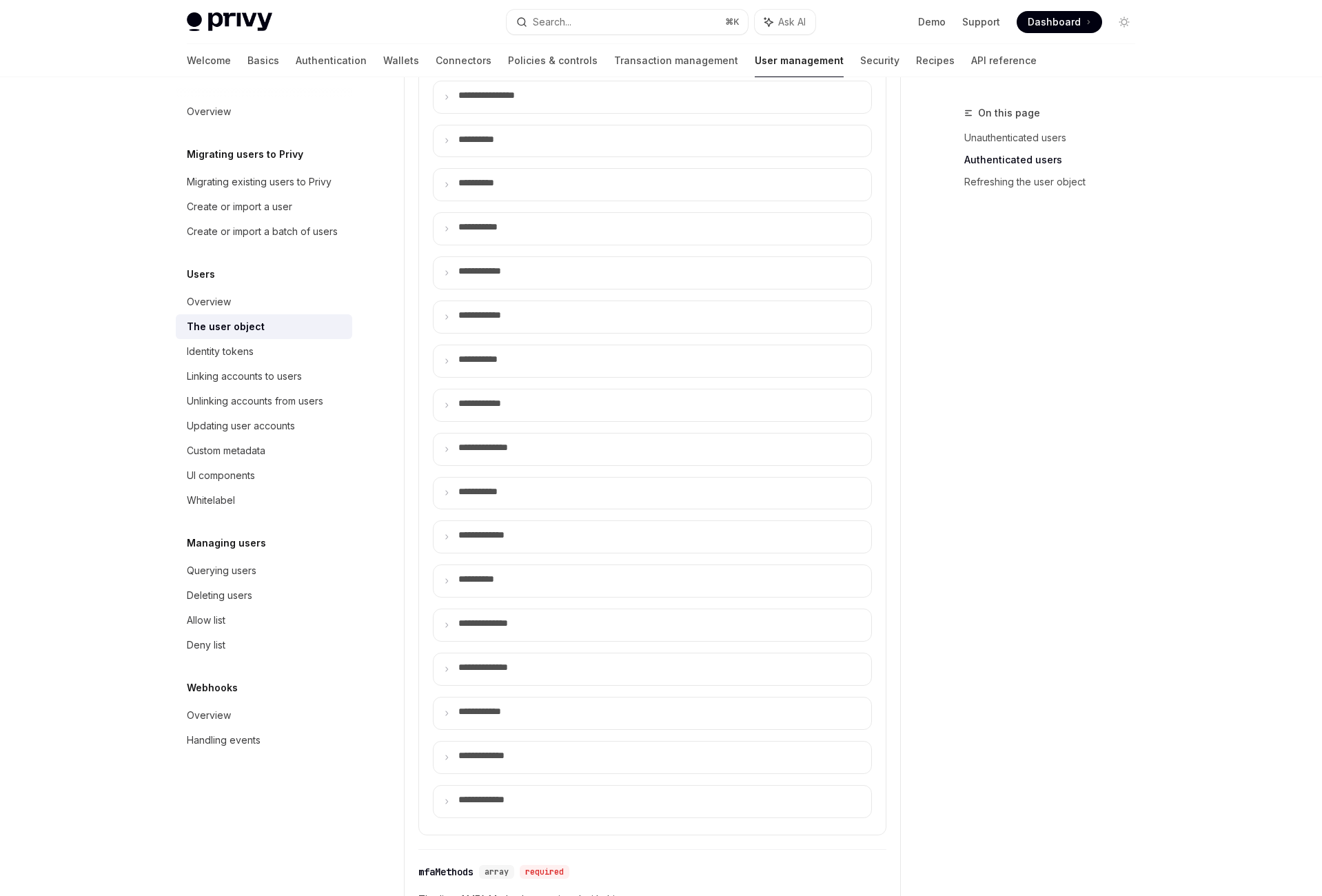
click at [957, 430] on div "On this page Unauthenticated users Authenticated users Refreshing the user obje…" at bounding box center [1041, 500] width 209 height 791
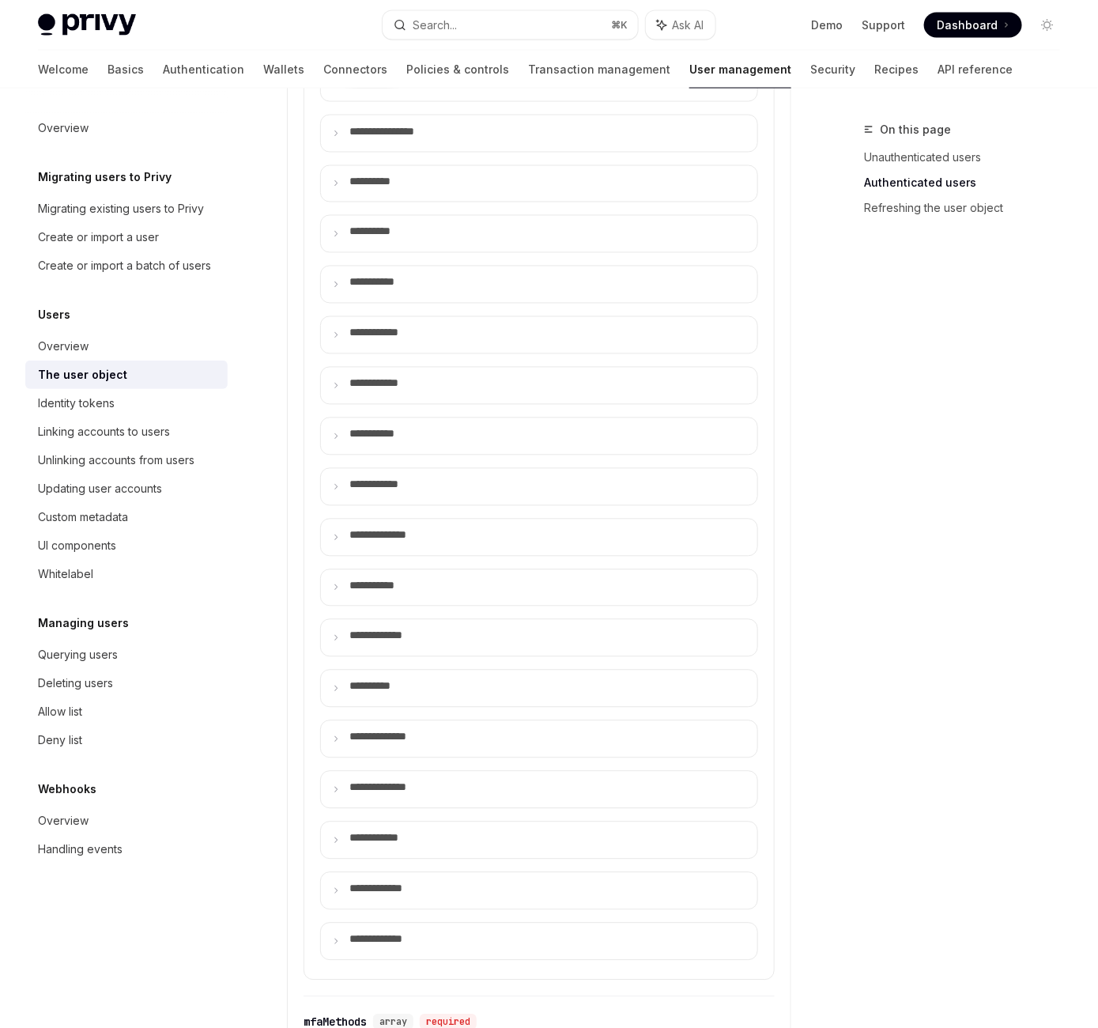
type textarea "*"
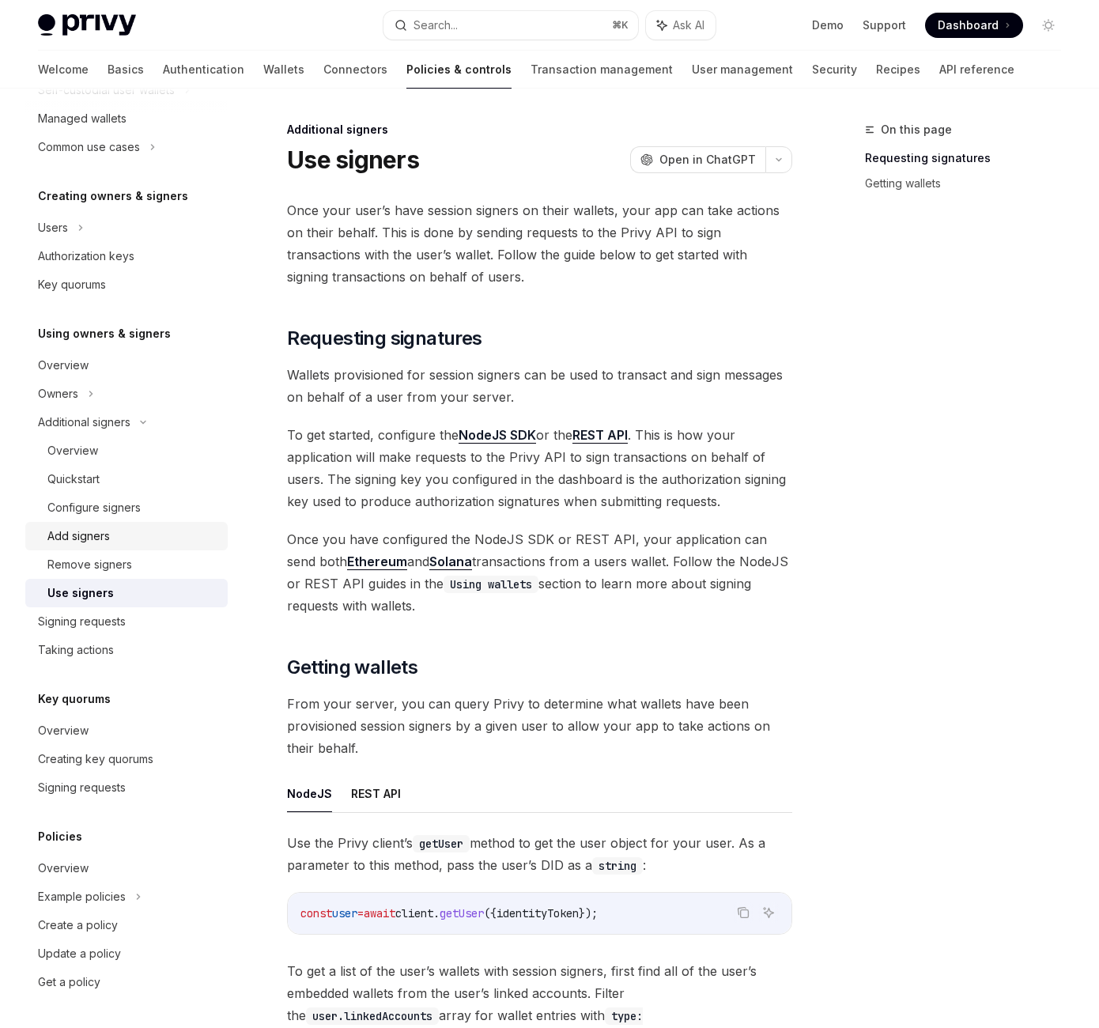
click at [157, 522] on link "Add signers" at bounding box center [126, 536] width 202 height 28
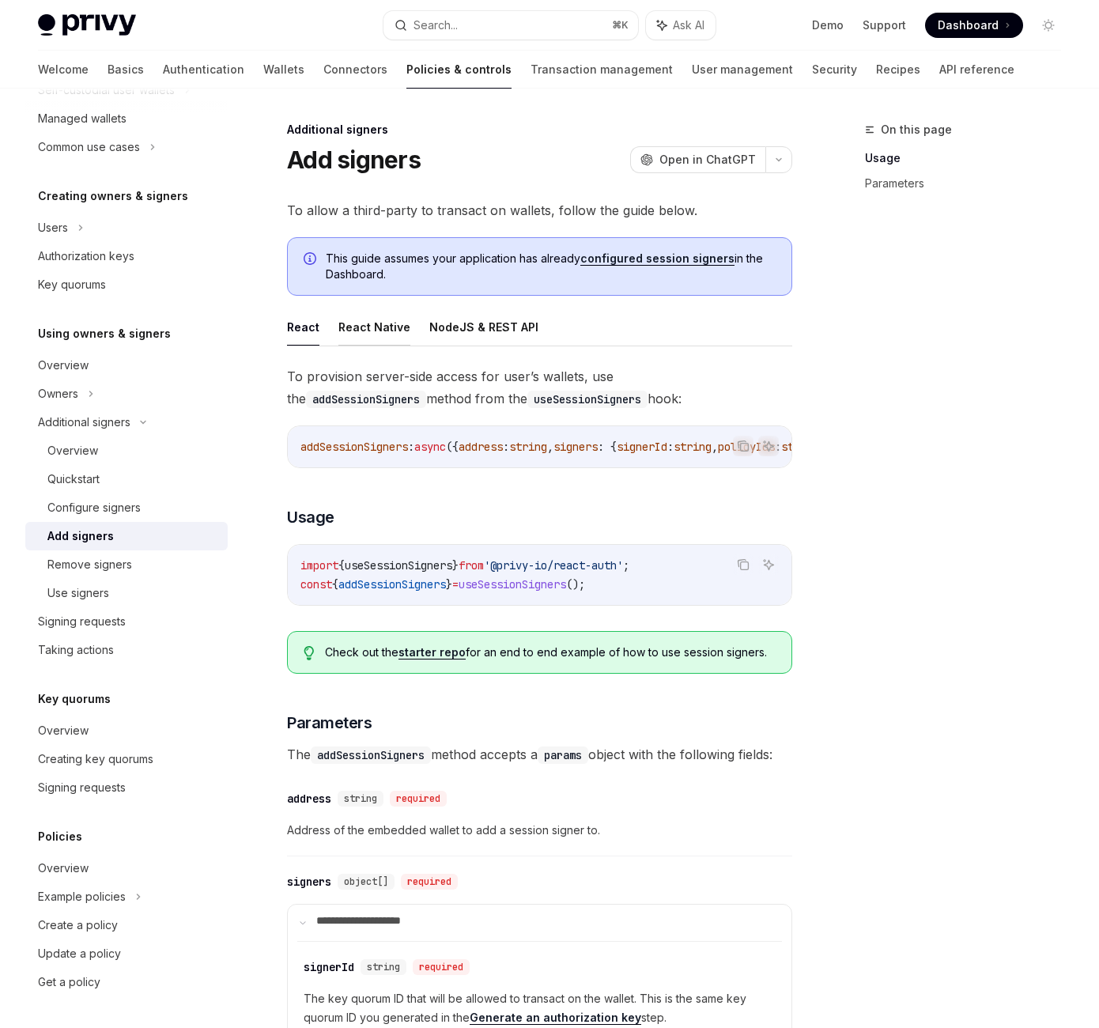
click at [410, 346] on button "React Native" at bounding box center [374, 326] width 72 height 37
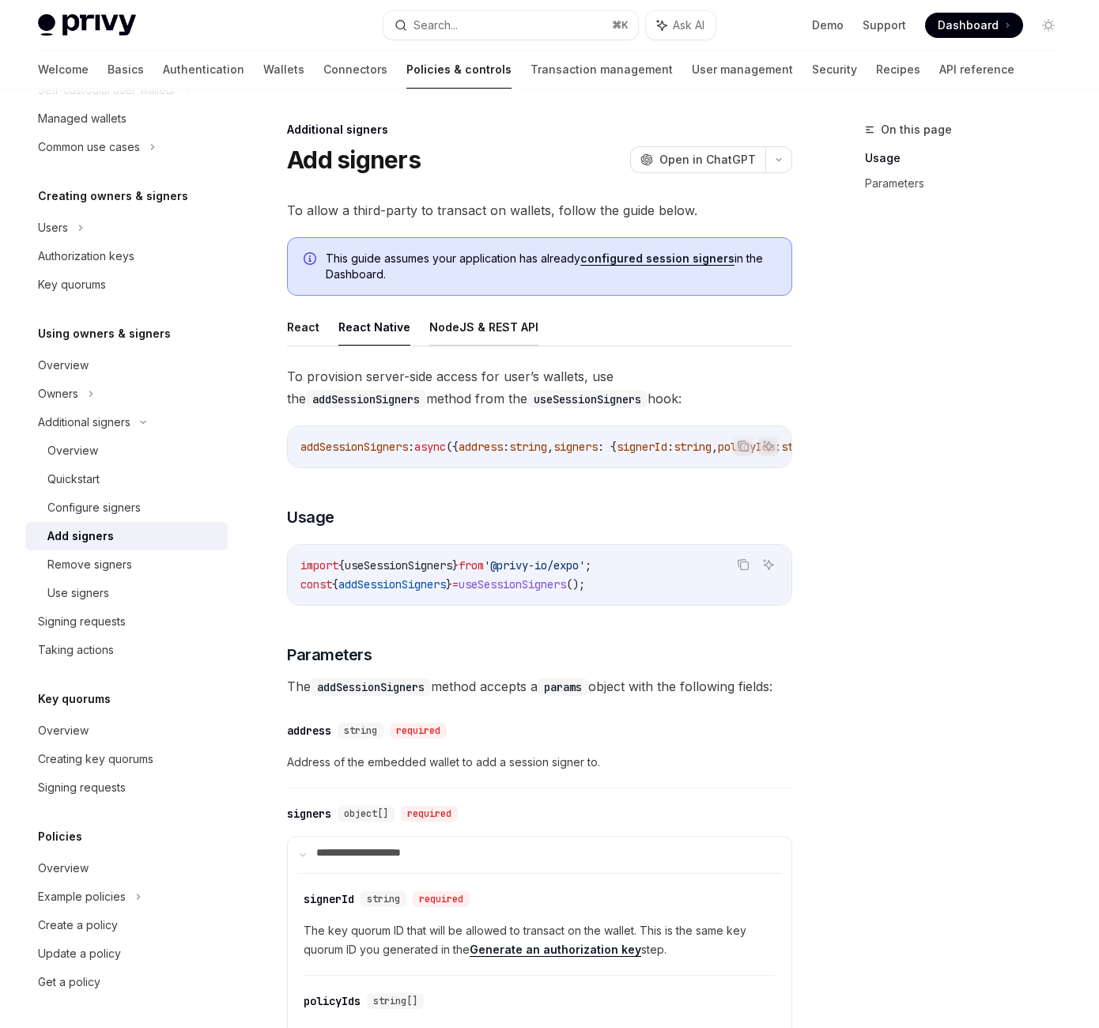
click at [538, 346] on button "NodeJS & REST API" at bounding box center [483, 326] width 109 height 37
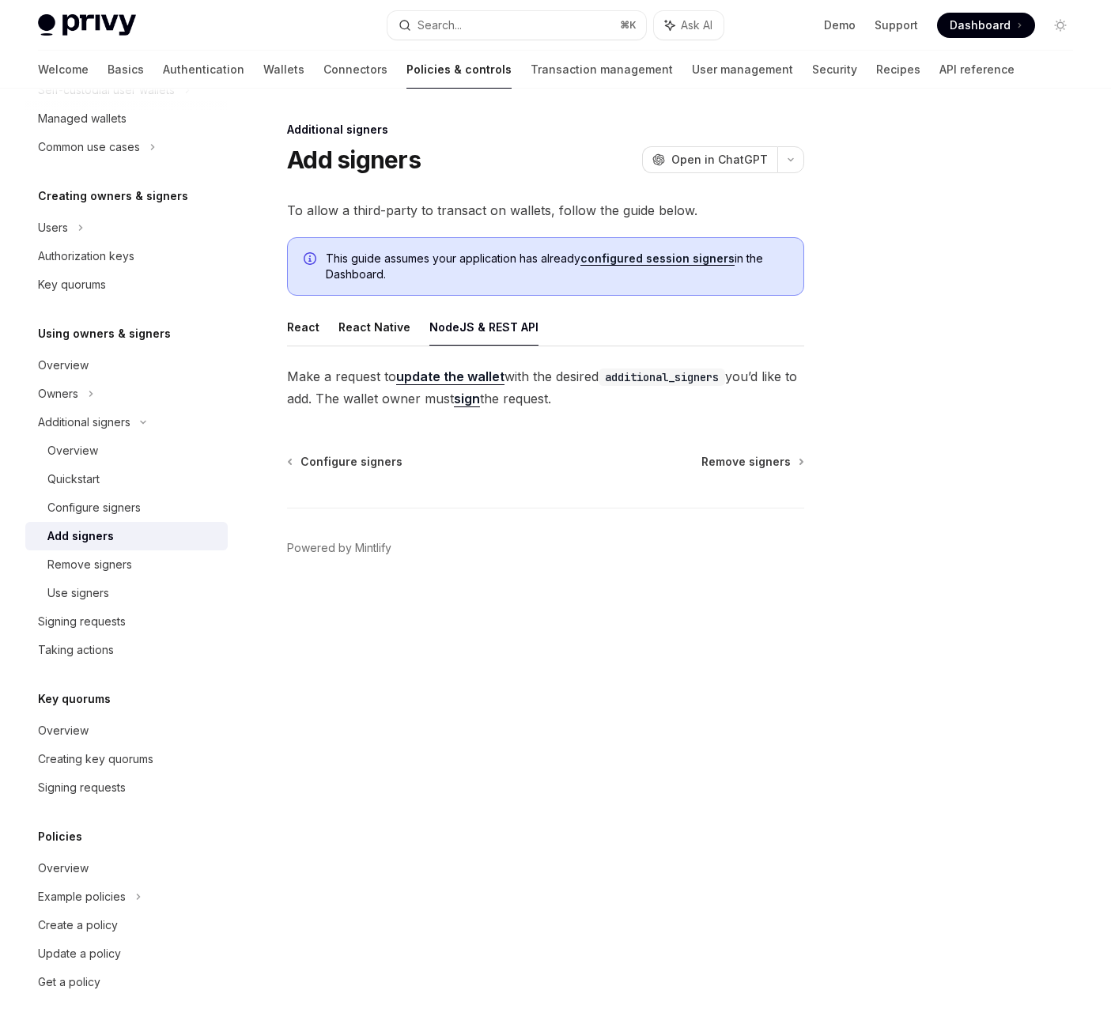
click at [397, 346] on ul "React React Native NodeJS & REST API" at bounding box center [545, 327] width 517 height 38
click at [410, 346] on button "React Native" at bounding box center [374, 326] width 72 height 37
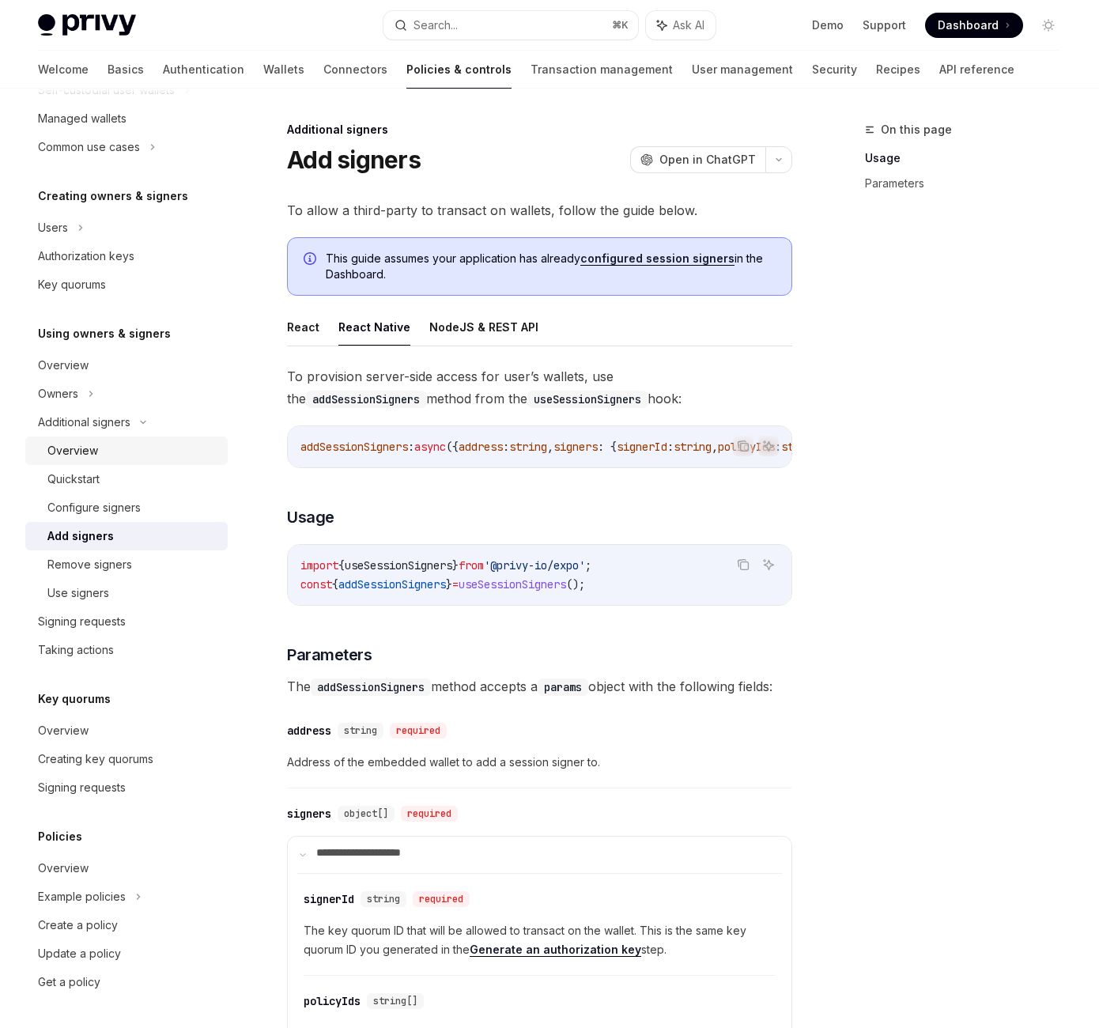
click at [98, 441] on div "Overview" at bounding box center [72, 450] width 51 height 19
type textarea "*"
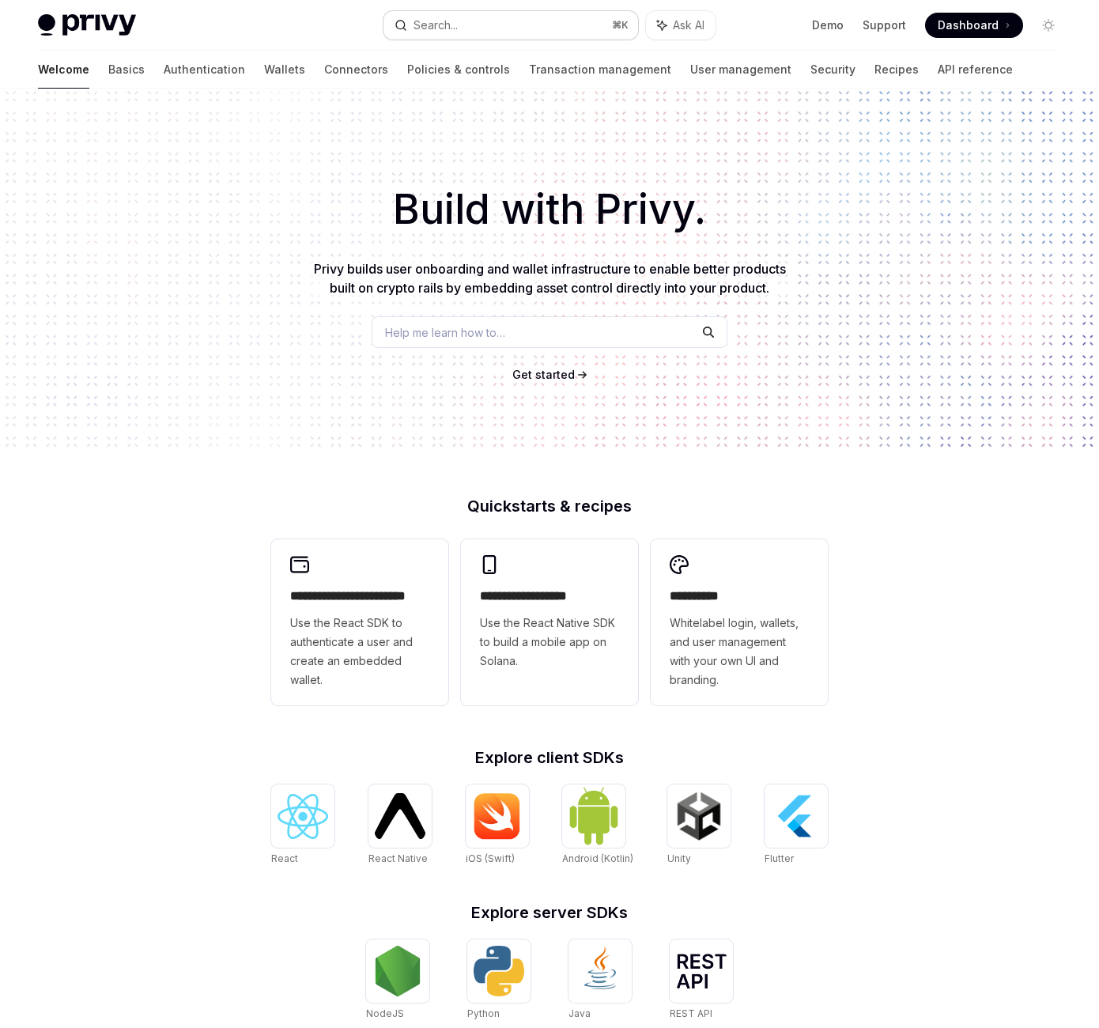
click at [405, 29] on circle "button" at bounding box center [400, 25] width 9 height 9
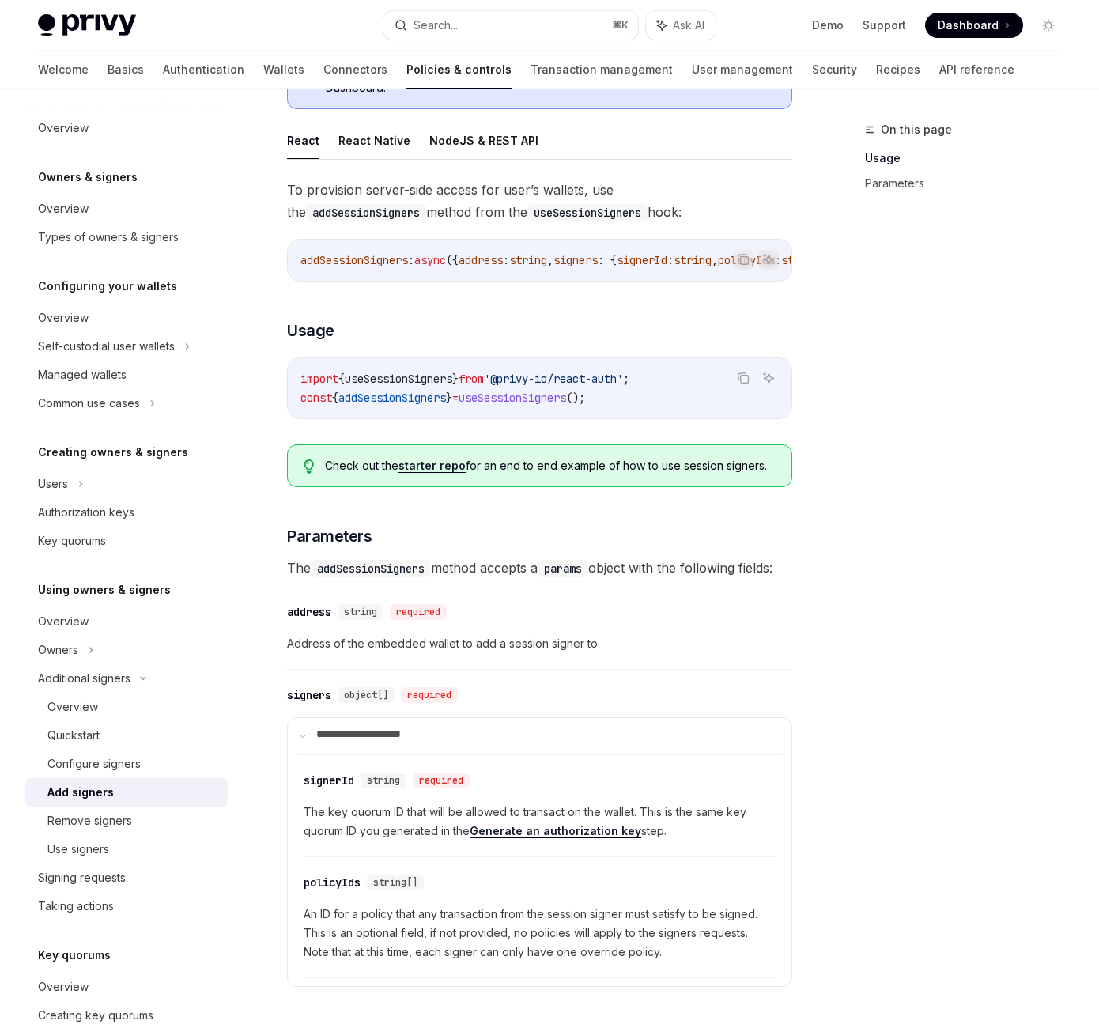
scroll to position [212, 0]
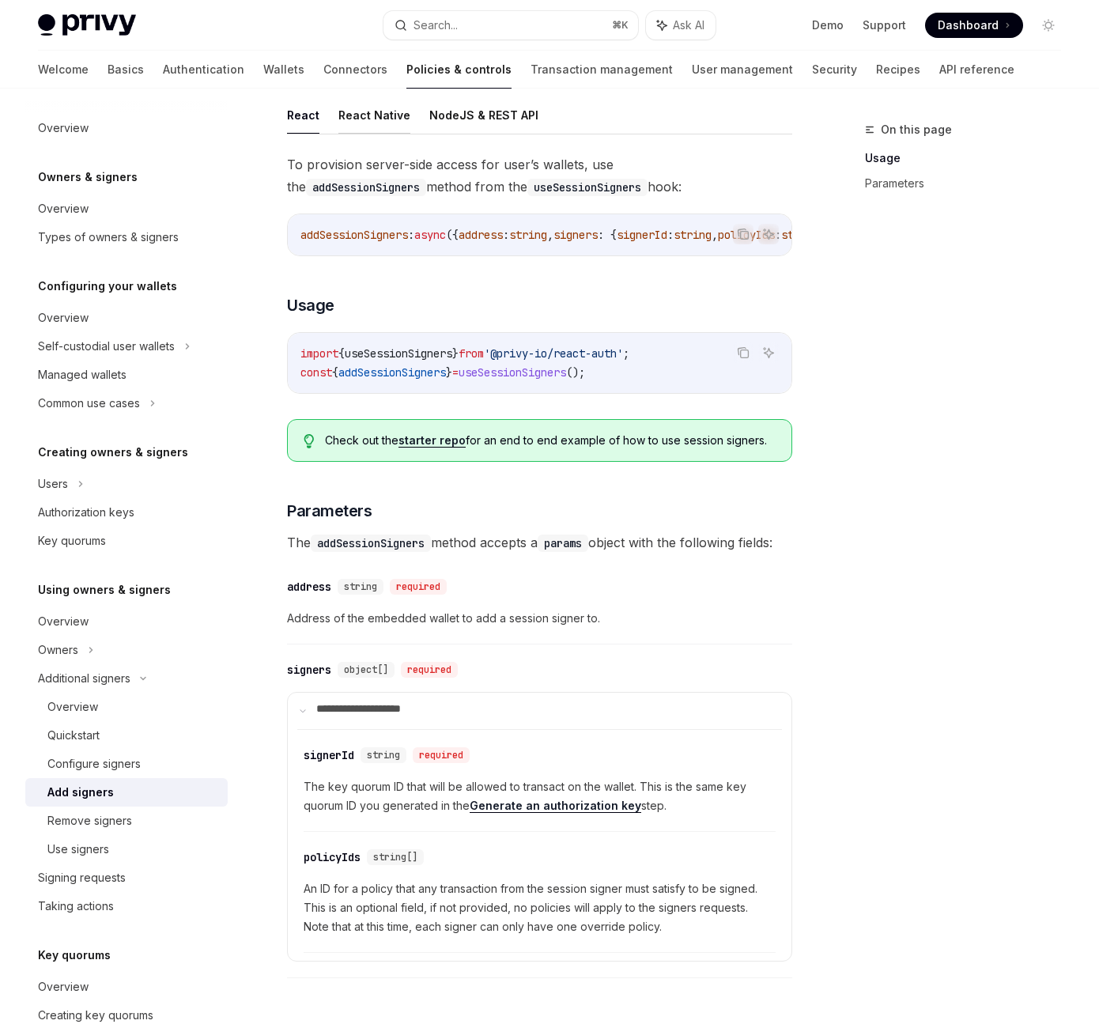
click at [410, 134] on button "React Native" at bounding box center [374, 114] width 72 height 37
type textarea "*"
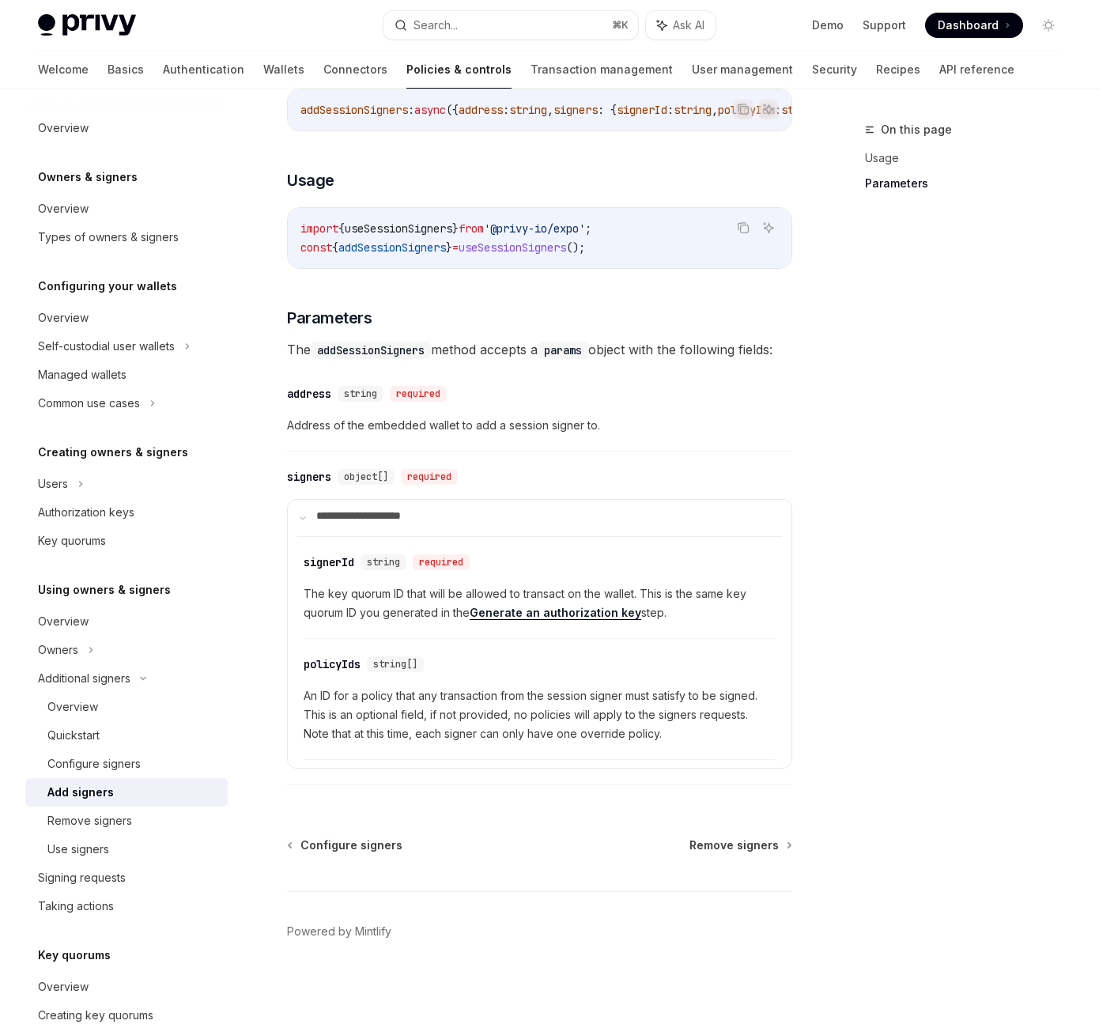
scroll to position [964, 0]
